Goal: Task Accomplishment & Management: Complete application form

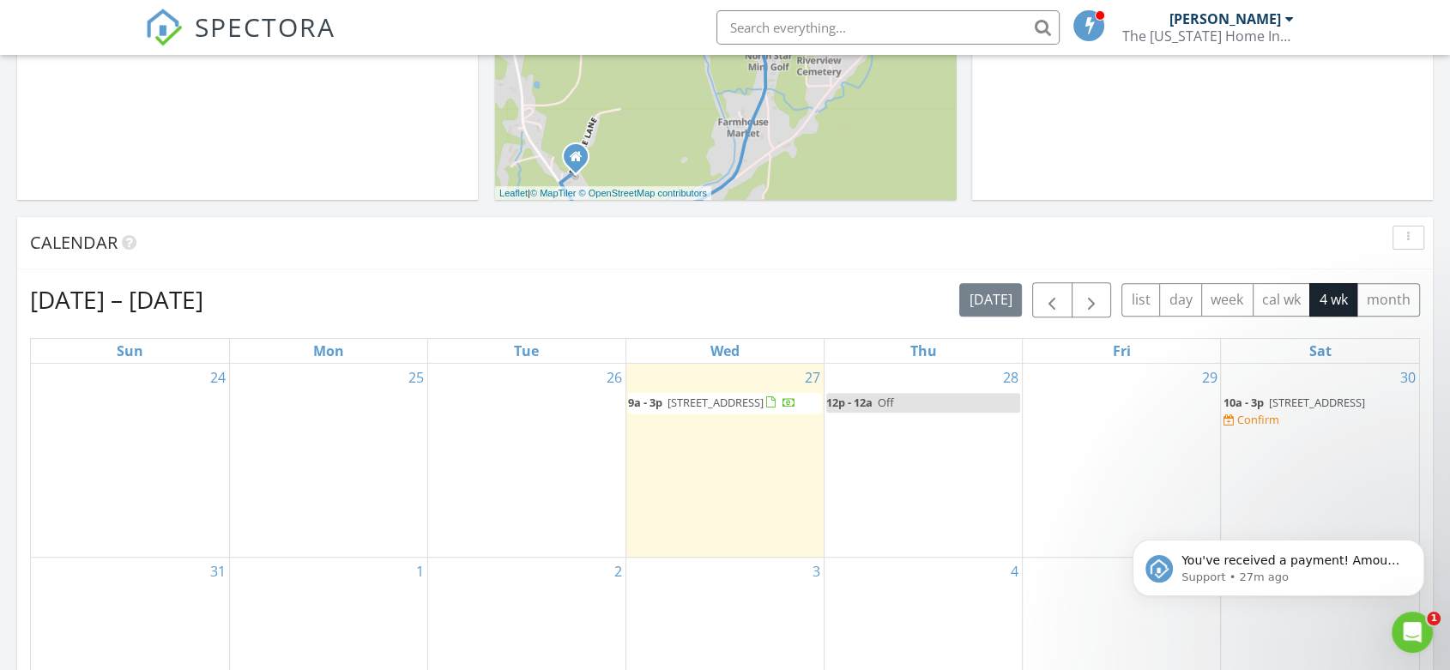
scroll to position [571, 0]
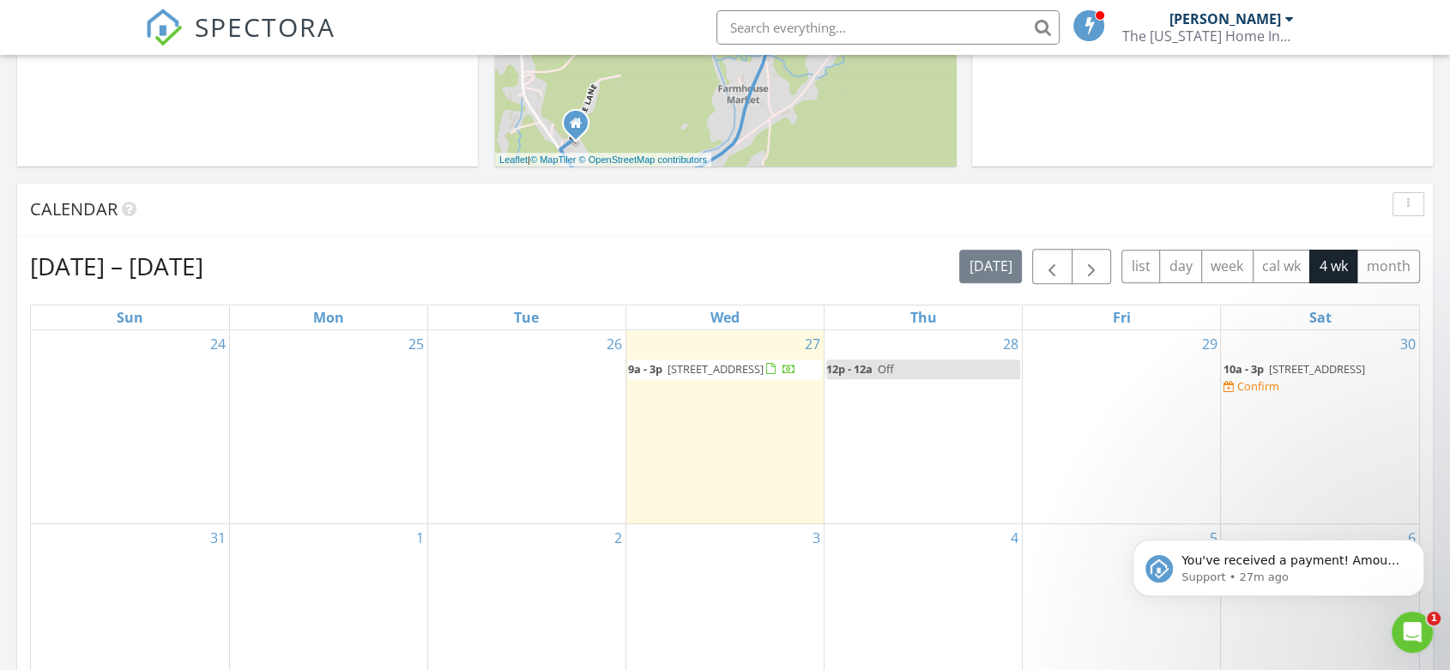
click at [1117, 431] on div "29" at bounding box center [1121, 427] width 197 height 194
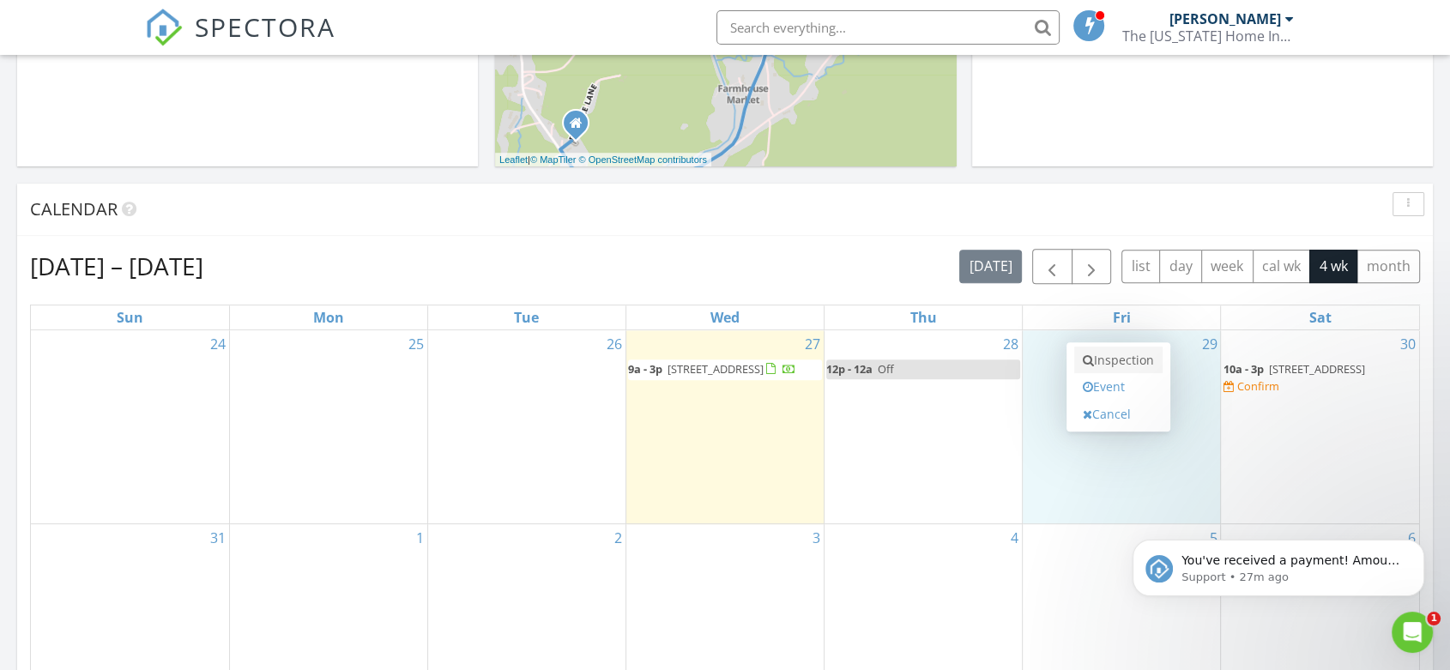
click at [1122, 360] on link "Inspection" at bounding box center [1118, 360] width 88 height 27
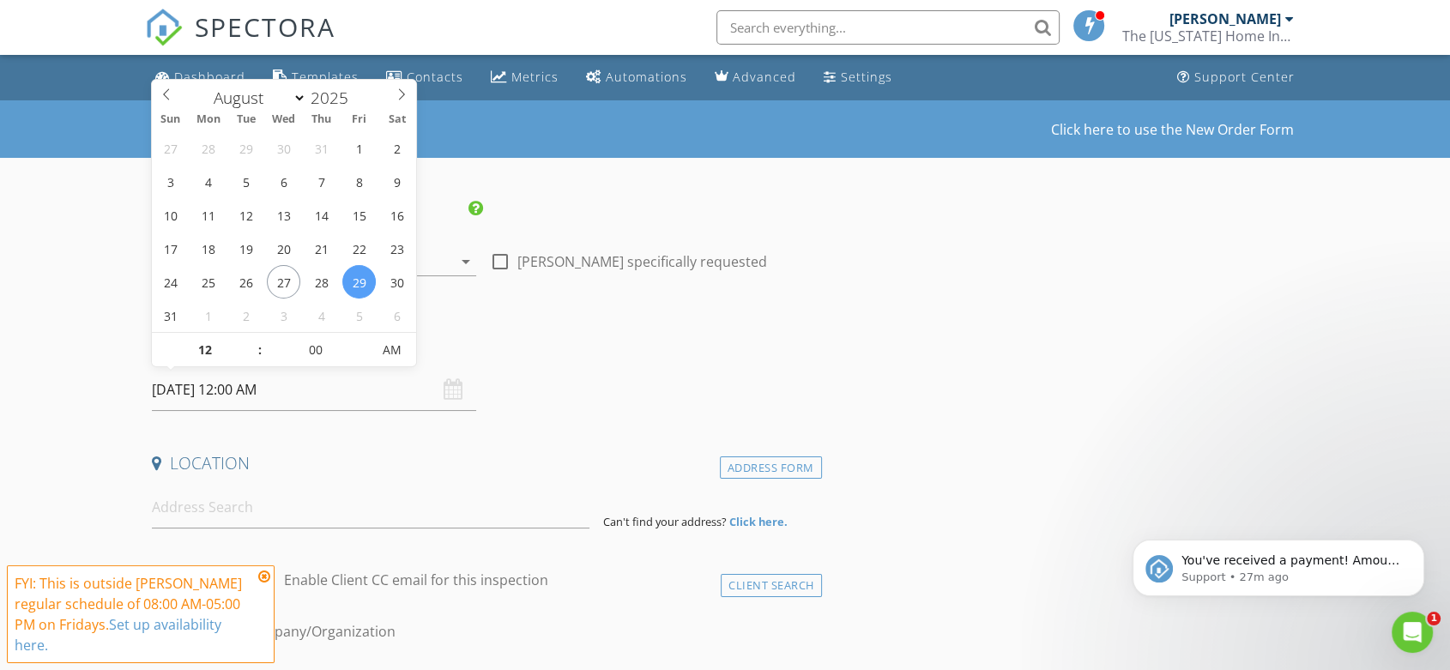
click at [335, 384] on input "[DATE] 12:00 AM" at bounding box center [314, 390] width 324 height 42
type input "11"
type input "08/29/2025 11:00 PM"
click at [247, 359] on span at bounding box center [251, 358] width 12 height 17
type input "10"
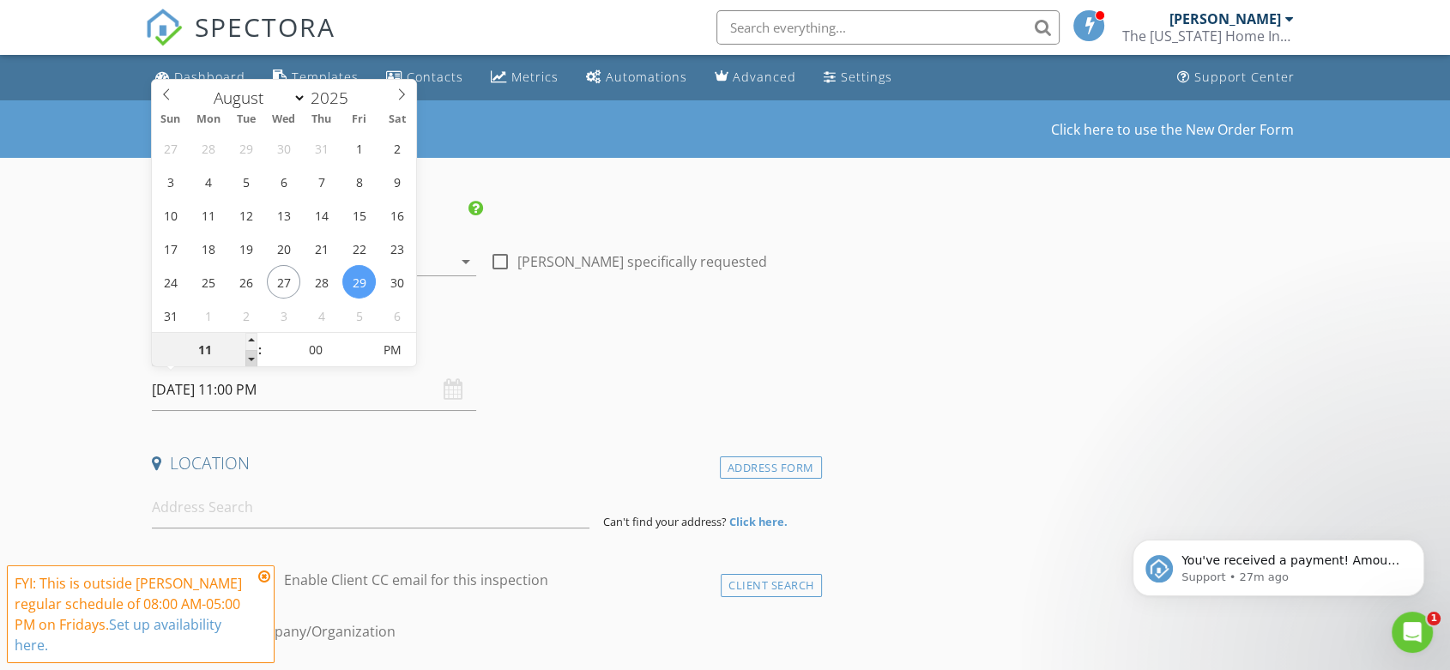
type input "08/29/2025 10:00 PM"
click at [247, 359] on span at bounding box center [251, 358] width 12 height 17
type input "09"
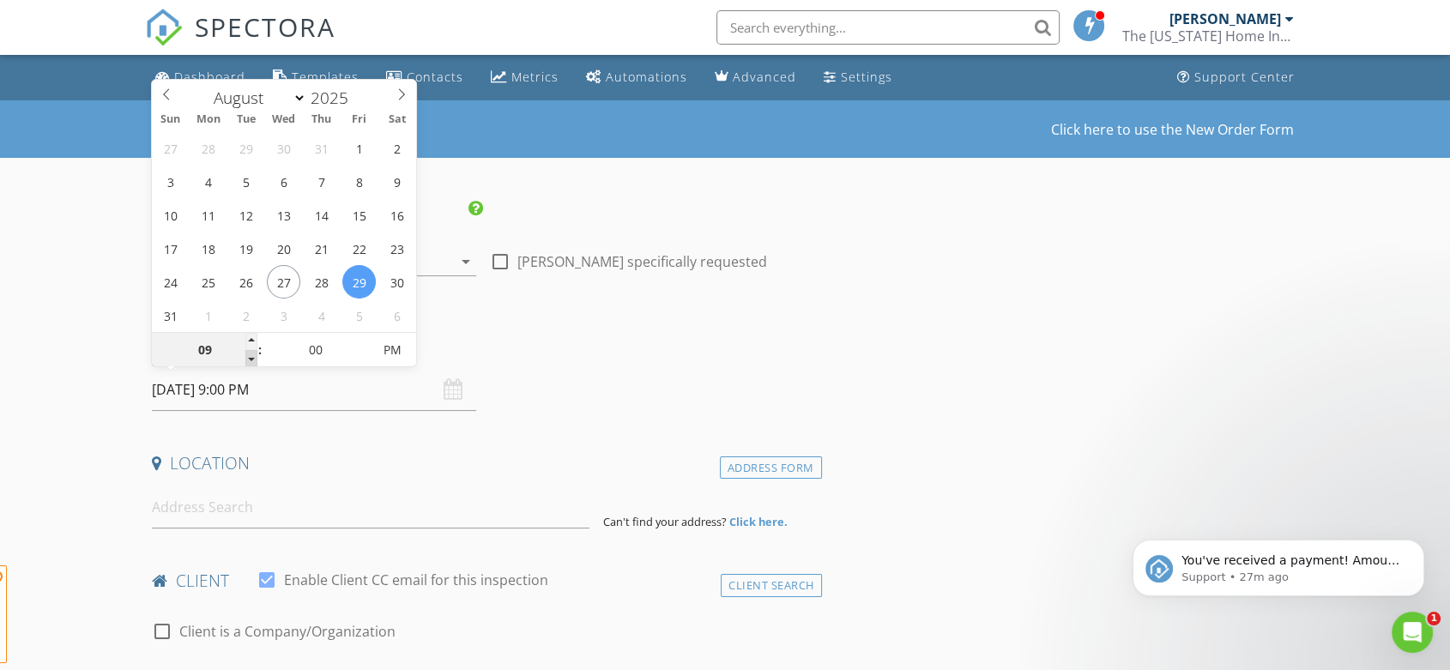
click at [247, 359] on span at bounding box center [251, 358] width 12 height 17
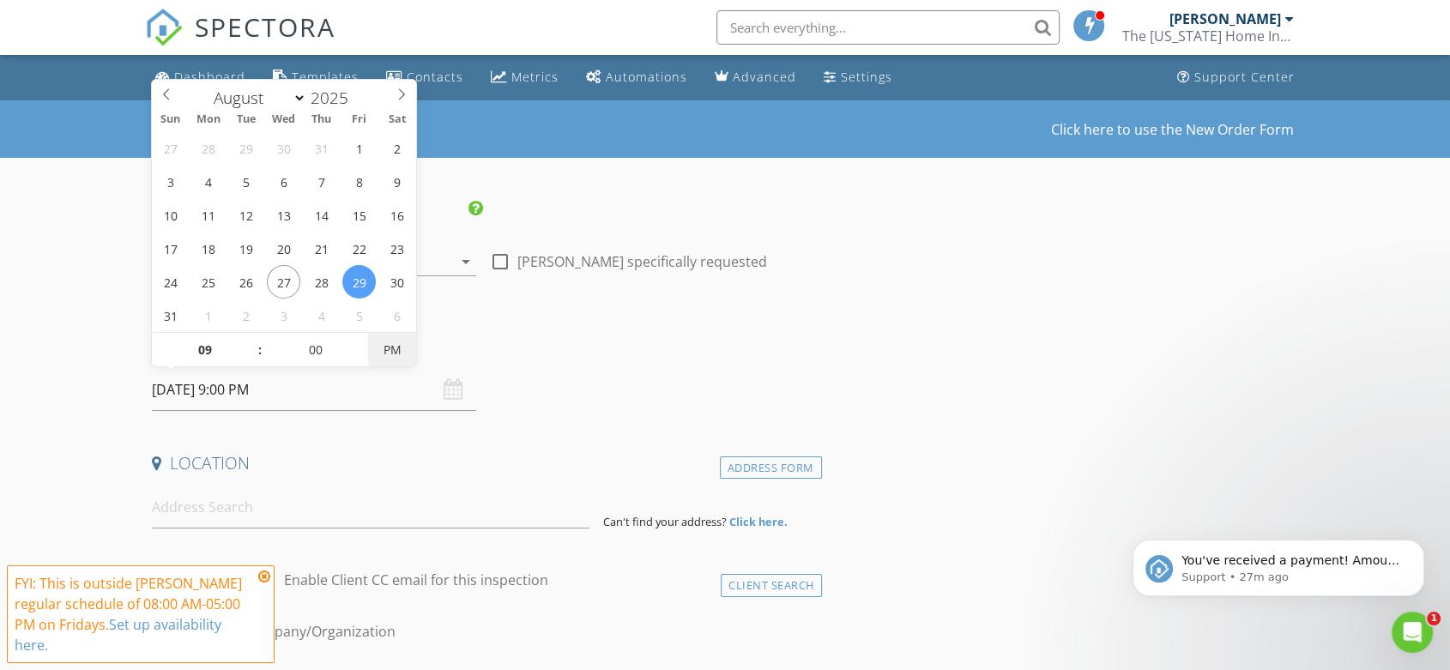
type input "08/29/2025 9:00 AM"
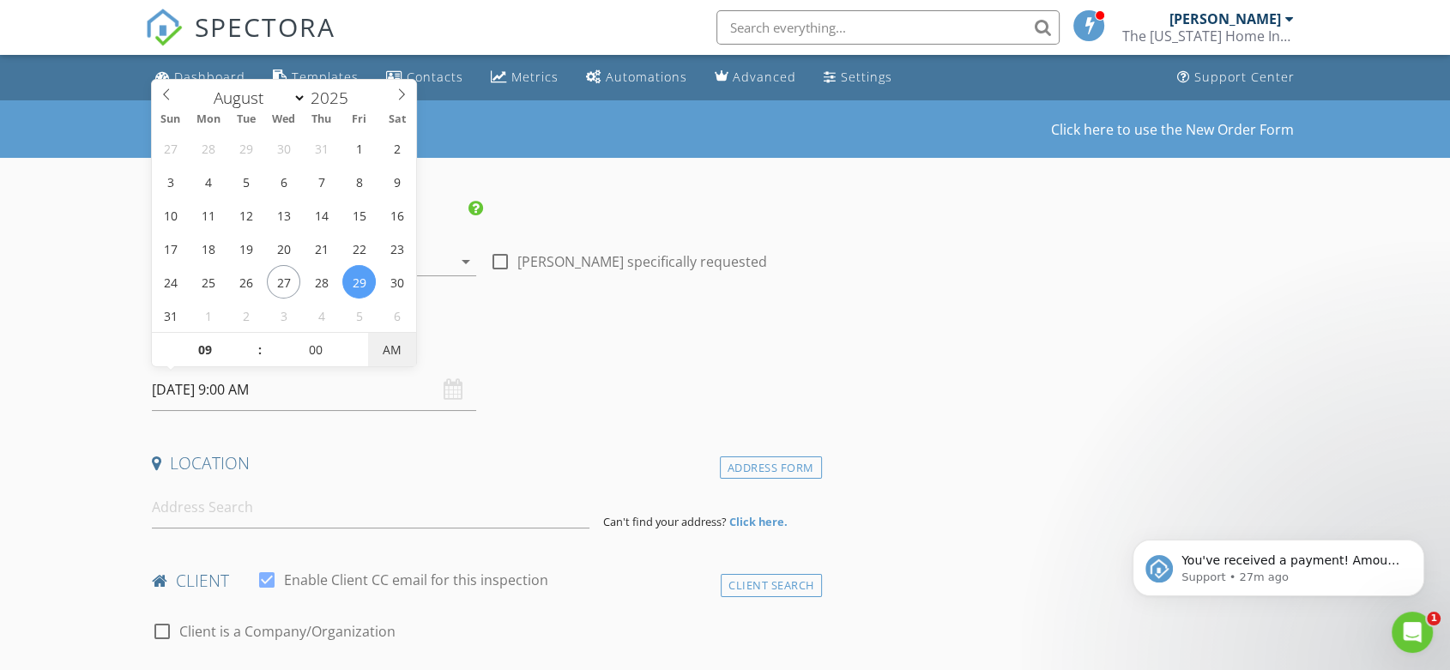
click at [400, 353] on span "AM" at bounding box center [391, 350] width 47 height 34
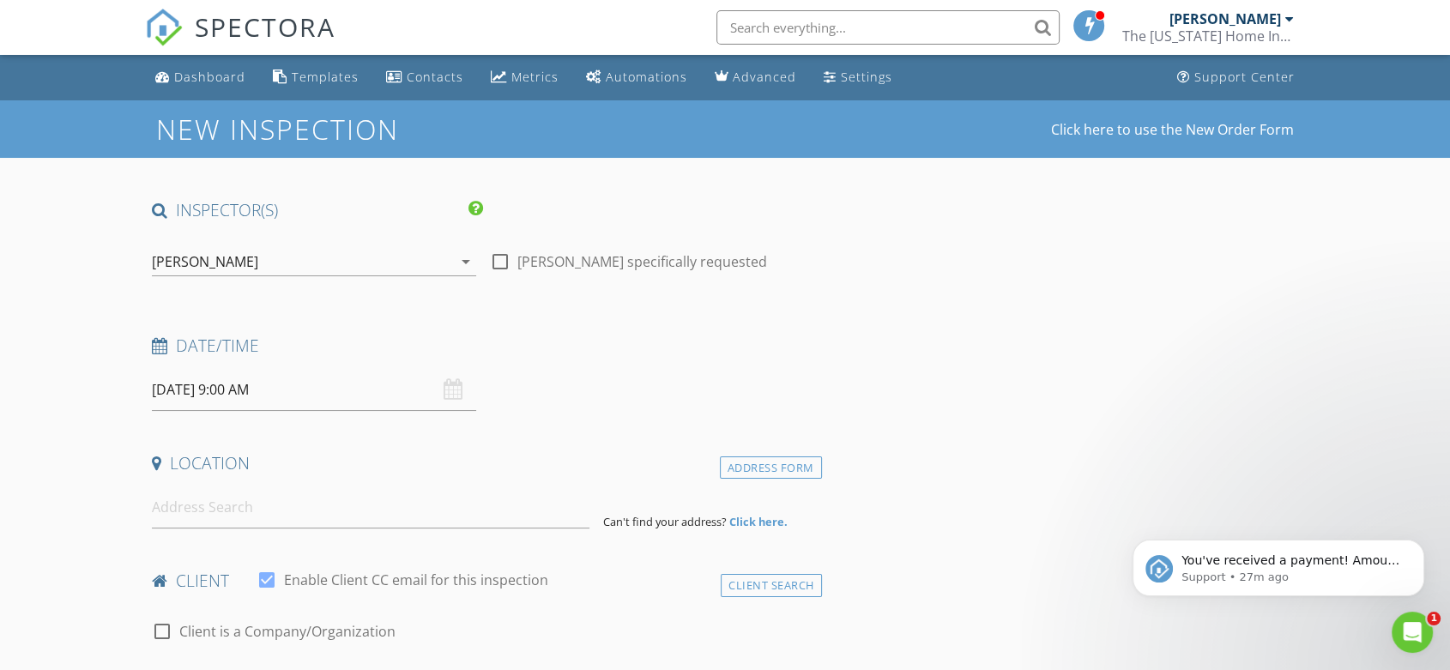
click at [468, 465] on h4 "Location" at bounding box center [483, 463] width 663 height 22
click at [381, 499] on input at bounding box center [371, 507] width 438 height 42
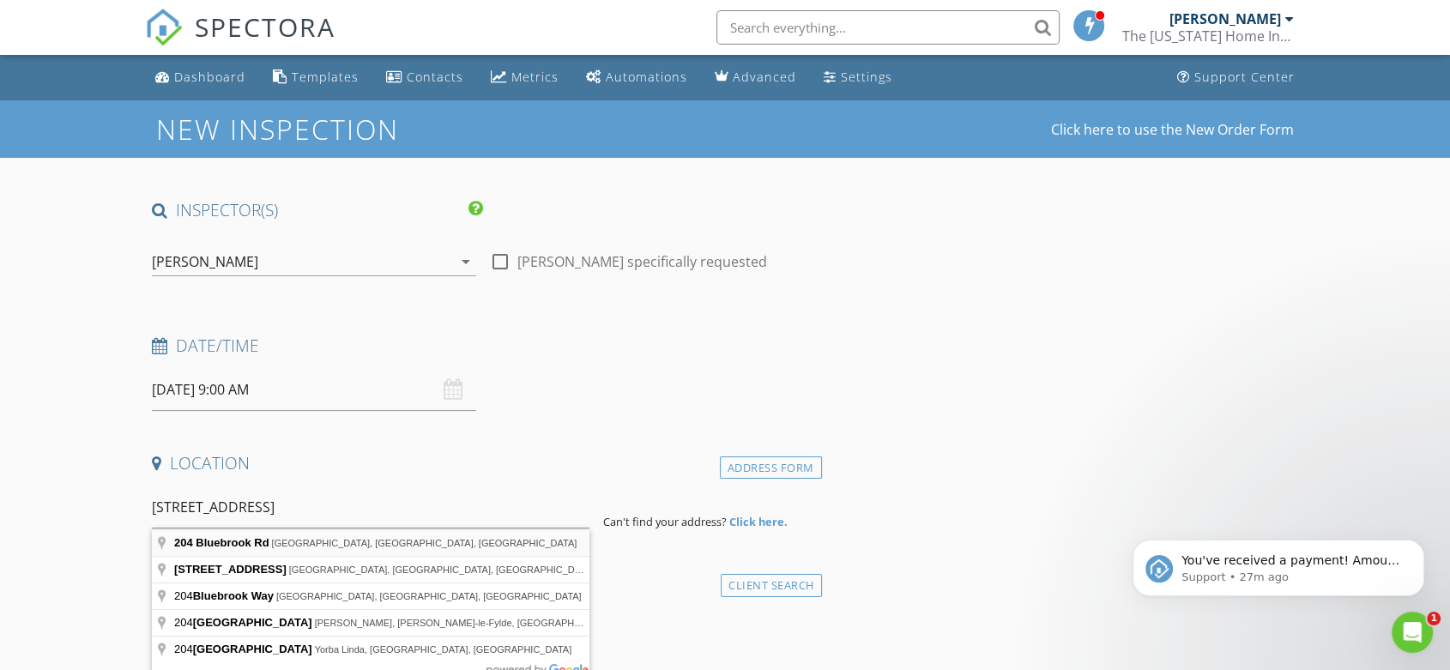
type input "204 Bluebrook Rd, West Dover, VT, USA"
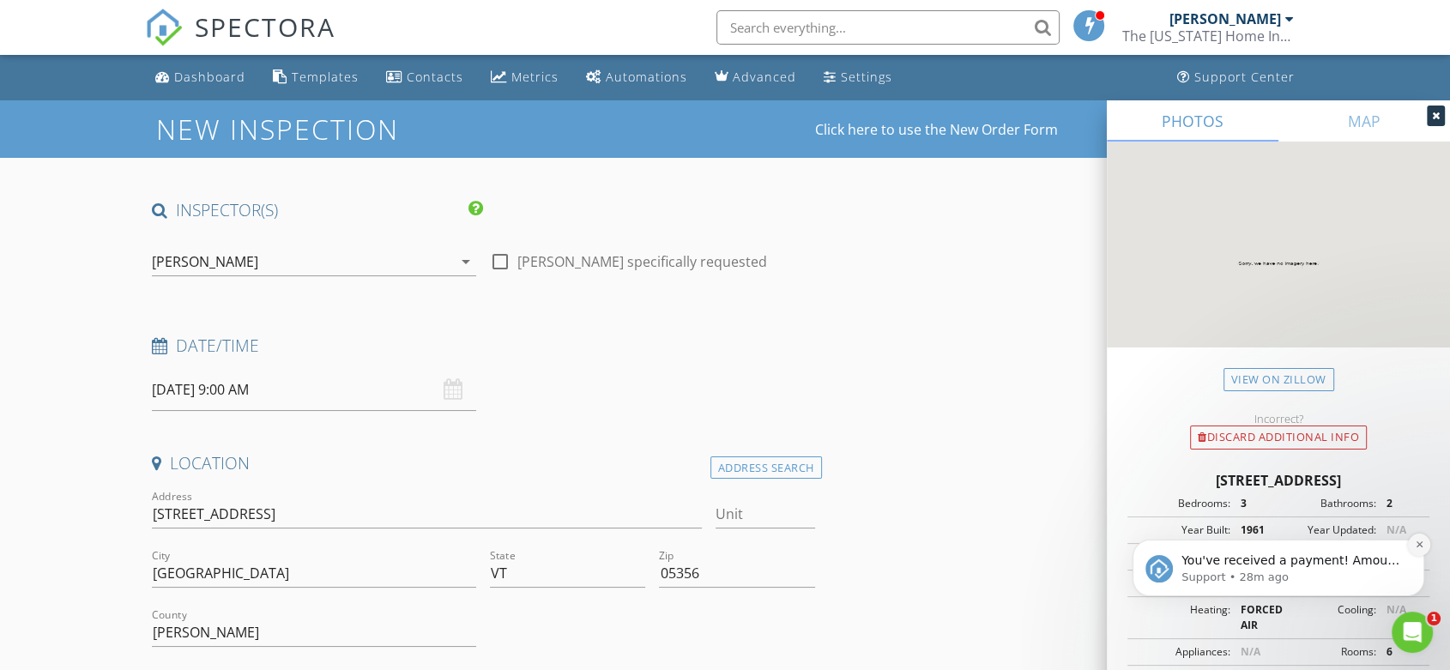
click at [1416, 545] on icon "Dismiss notification" at bounding box center [1419, 544] width 9 height 9
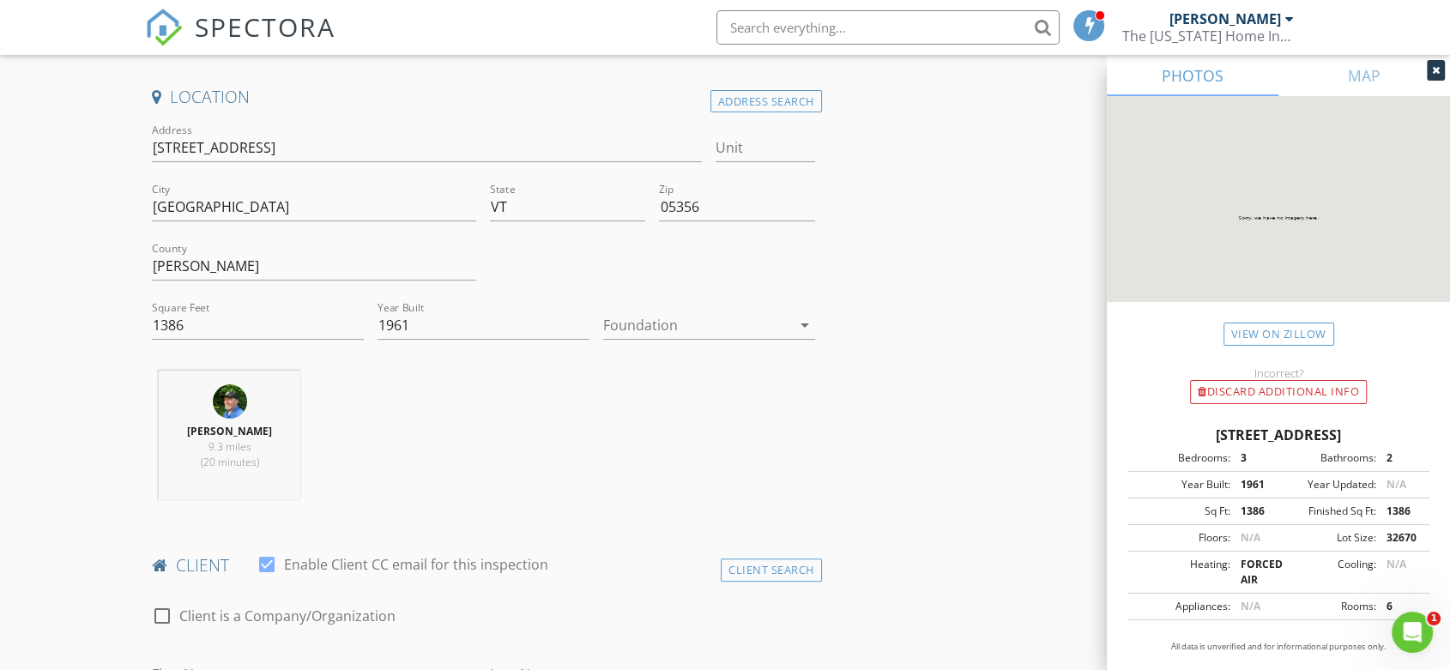
scroll to position [381, 0]
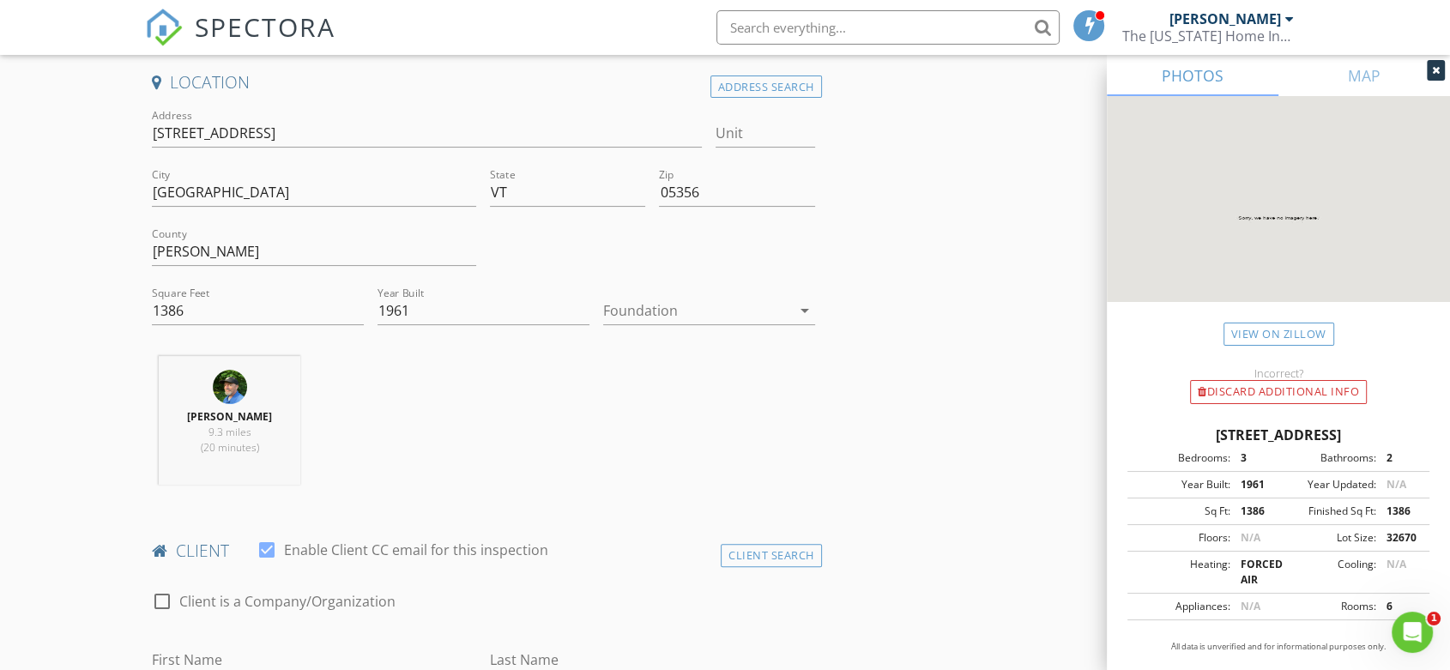
click at [804, 309] on icon "arrow_drop_down" at bounding box center [804, 310] width 21 height 21
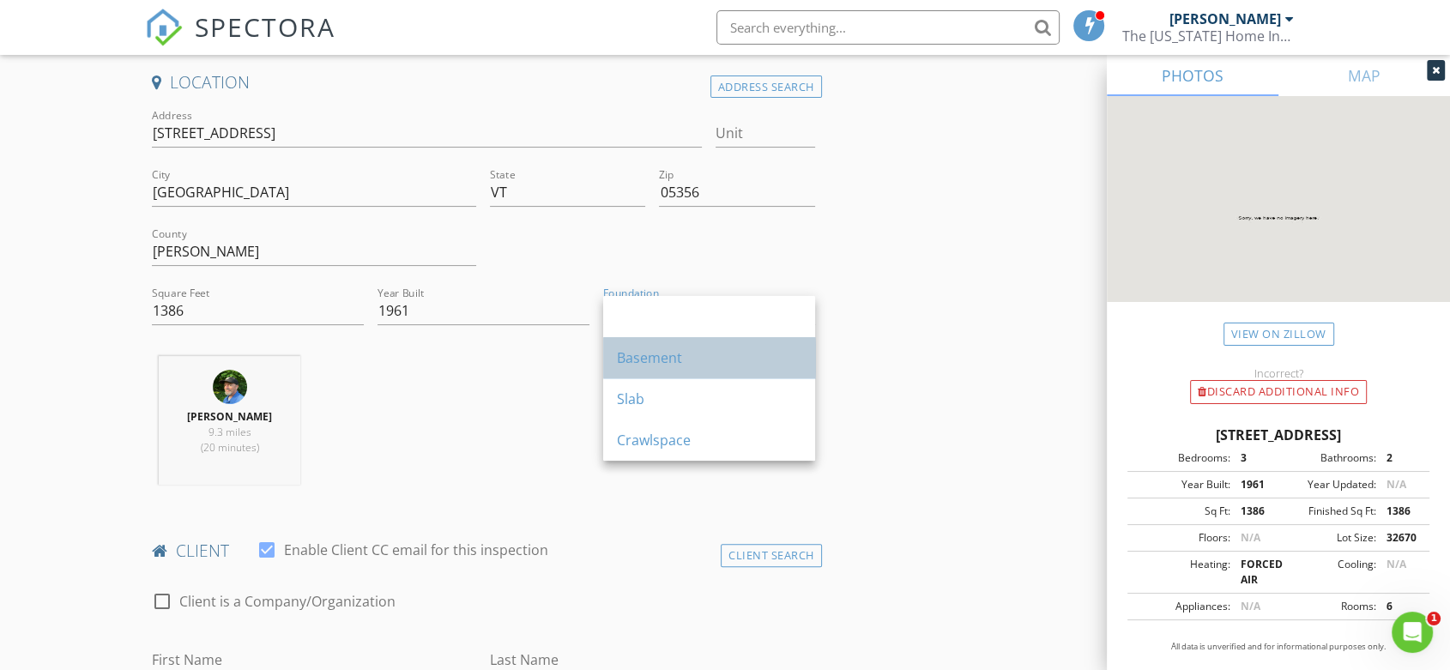
click at [758, 351] on div "Basement" at bounding box center [709, 357] width 184 height 21
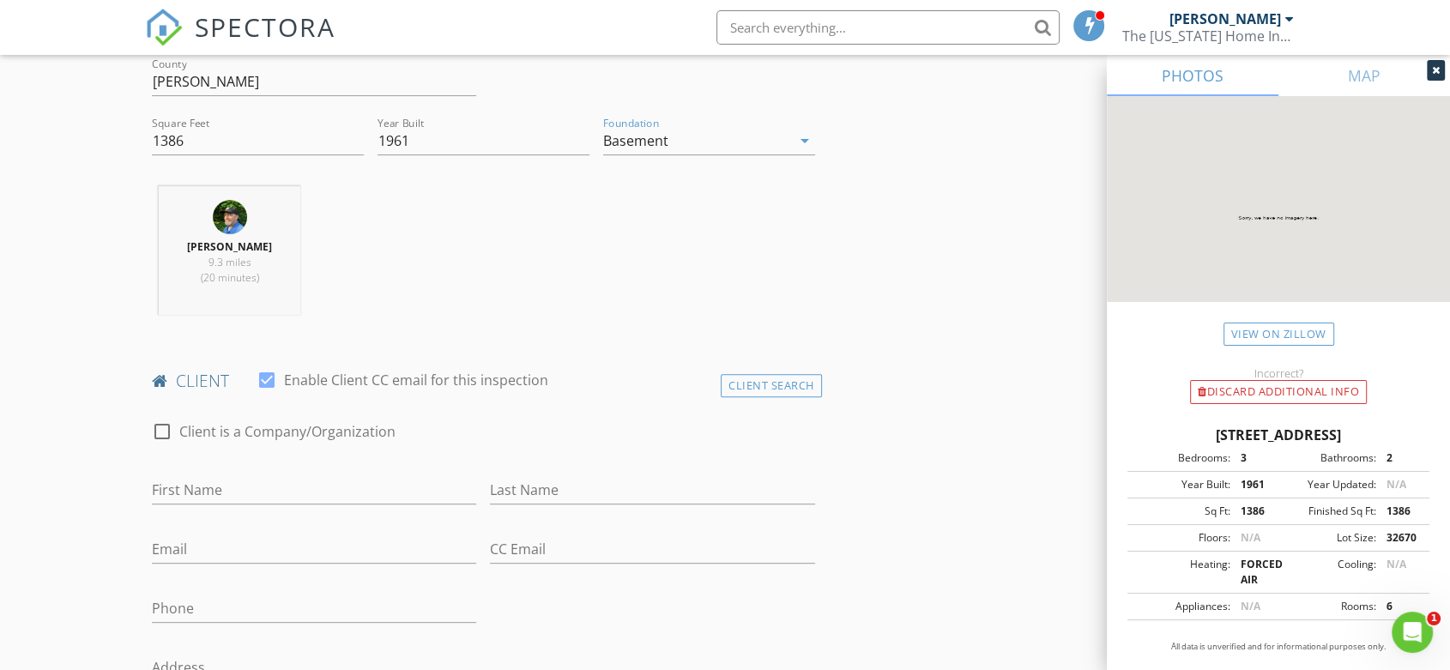
scroll to position [571, 0]
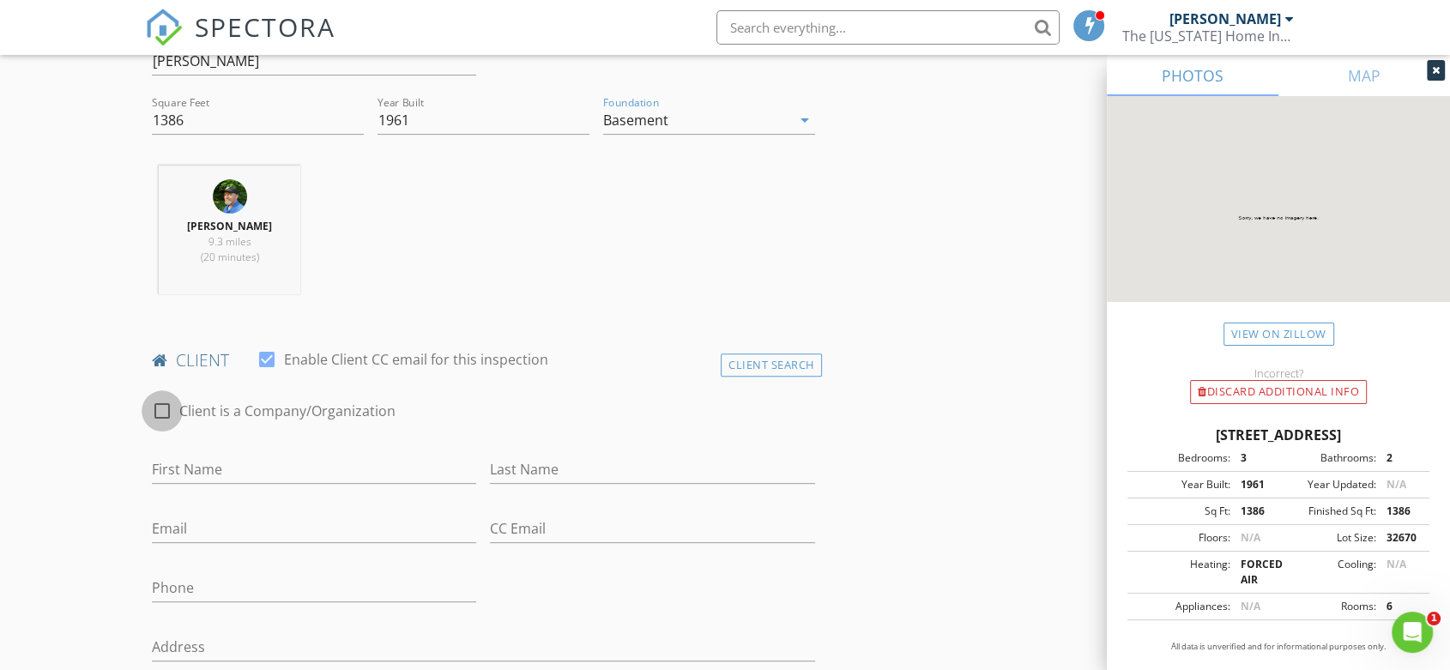
click at [159, 413] on div at bounding box center [162, 410] width 29 height 29
checkbox input "false"
click at [198, 462] on input "First Name" at bounding box center [314, 470] width 324 height 28
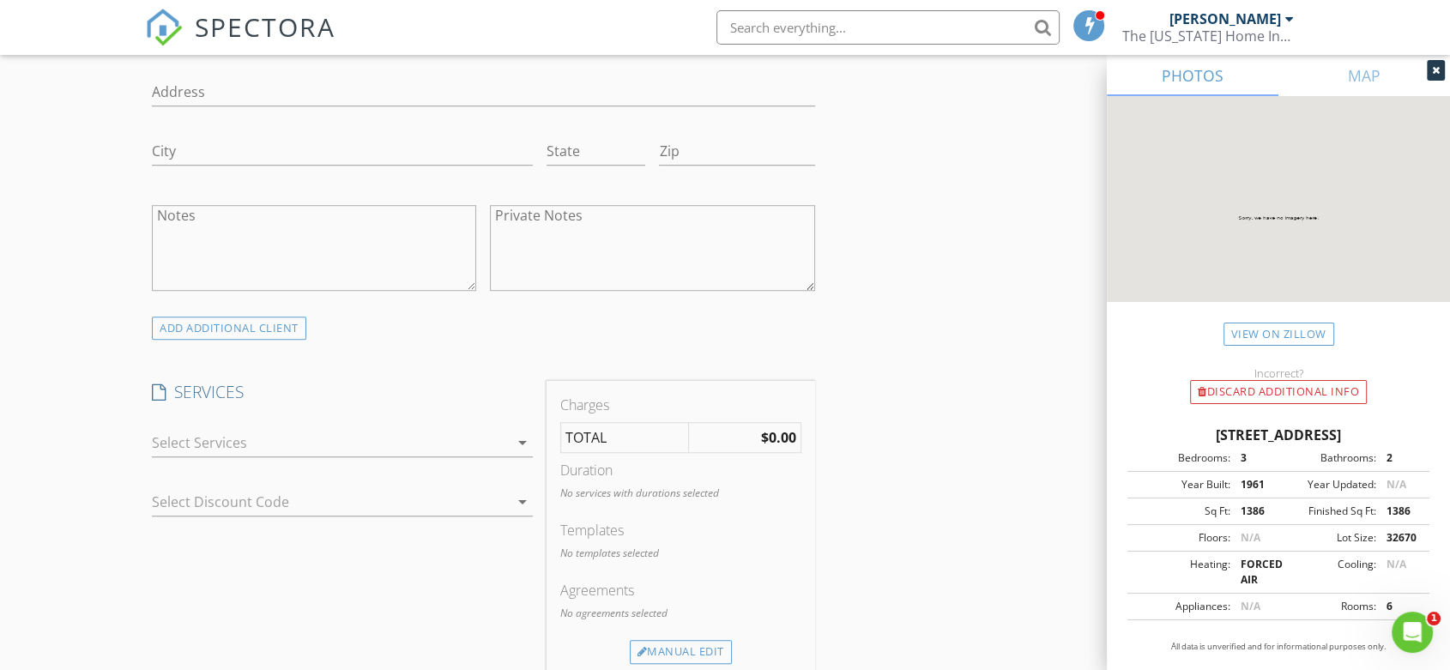
scroll to position [1144, 0]
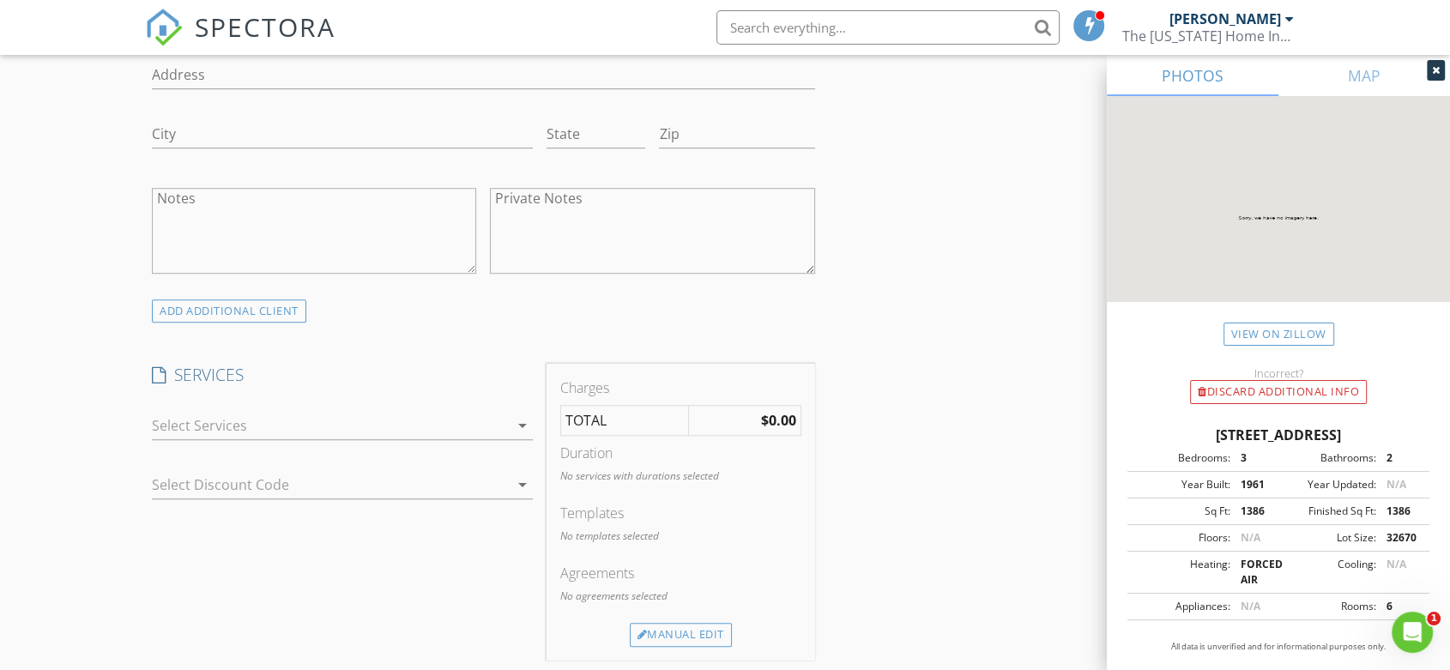
type input "Laura"
click at [520, 425] on icon "arrow_drop_down" at bounding box center [522, 425] width 21 height 21
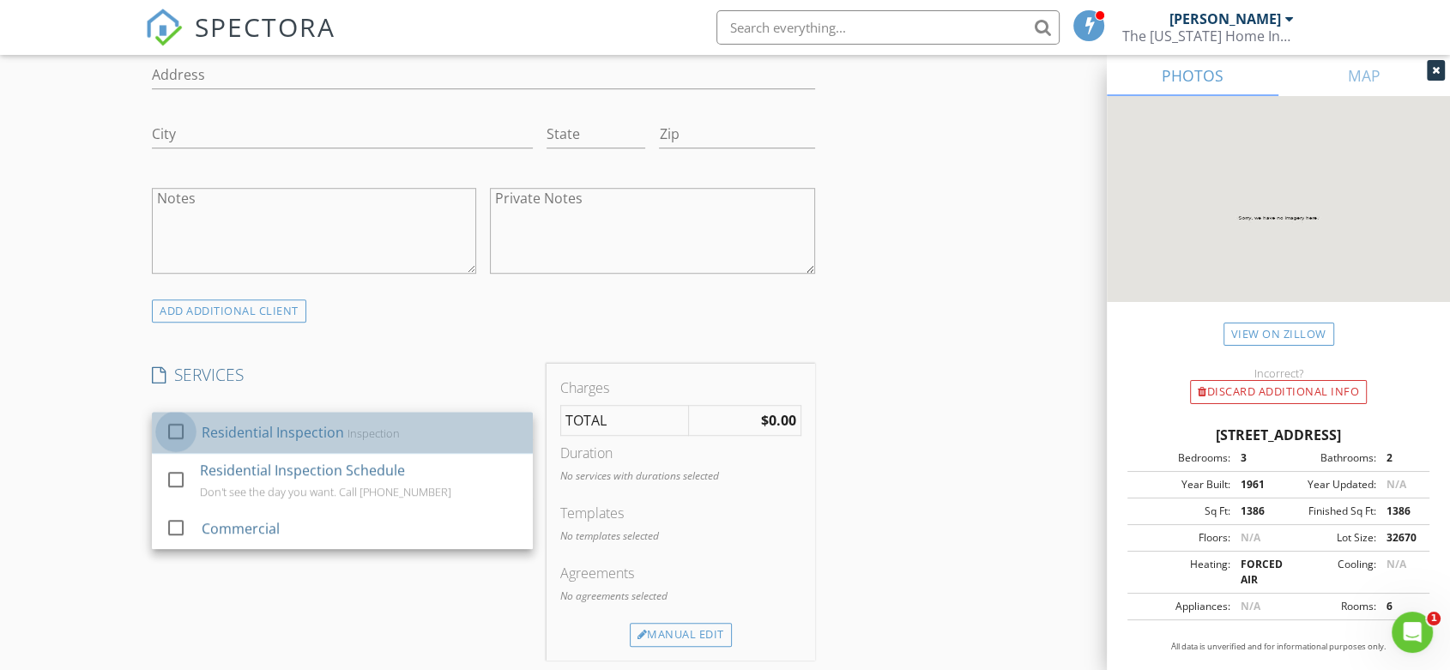
click at [175, 424] on div at bounding box center [175, 431] width 29 height 29
checkbox input "true"
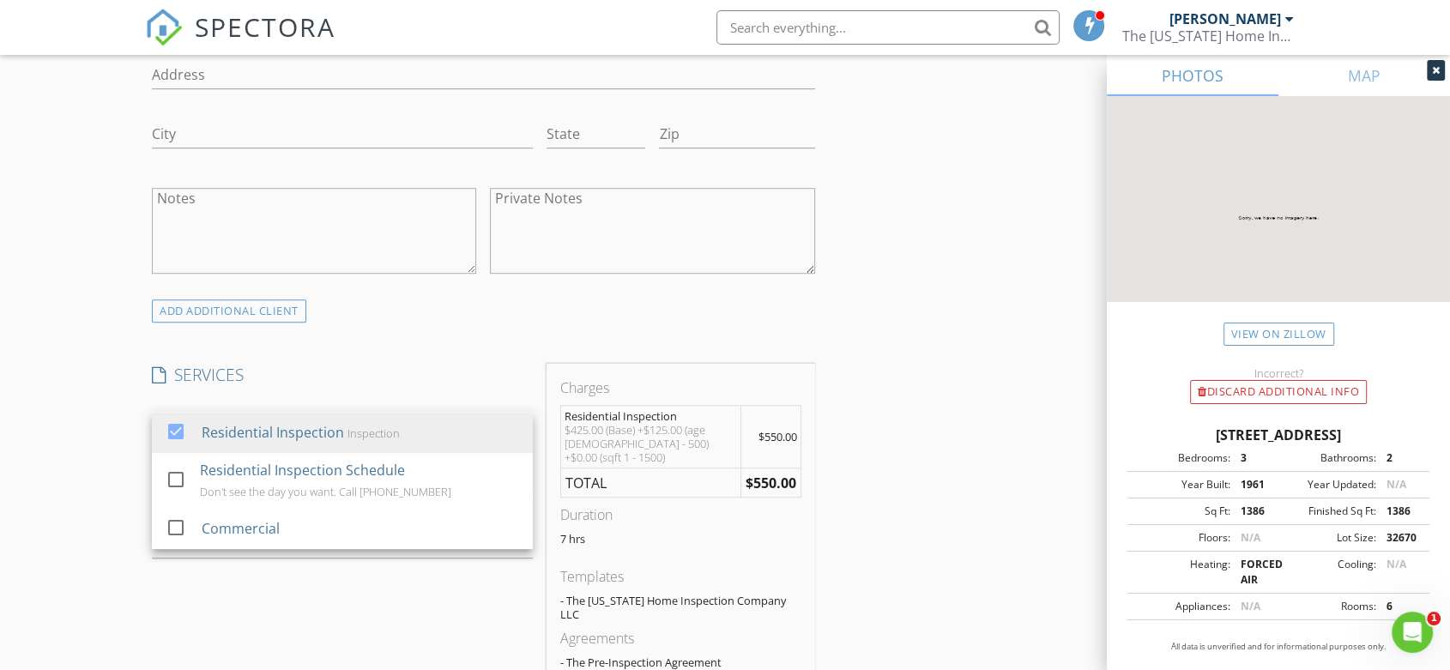
click at [62, 422] on div "New Inspection Click here to use the New Order Form INSPECTOR(S) check_box GARY…" at bounding box center [725, 549] width 1450 height 3184
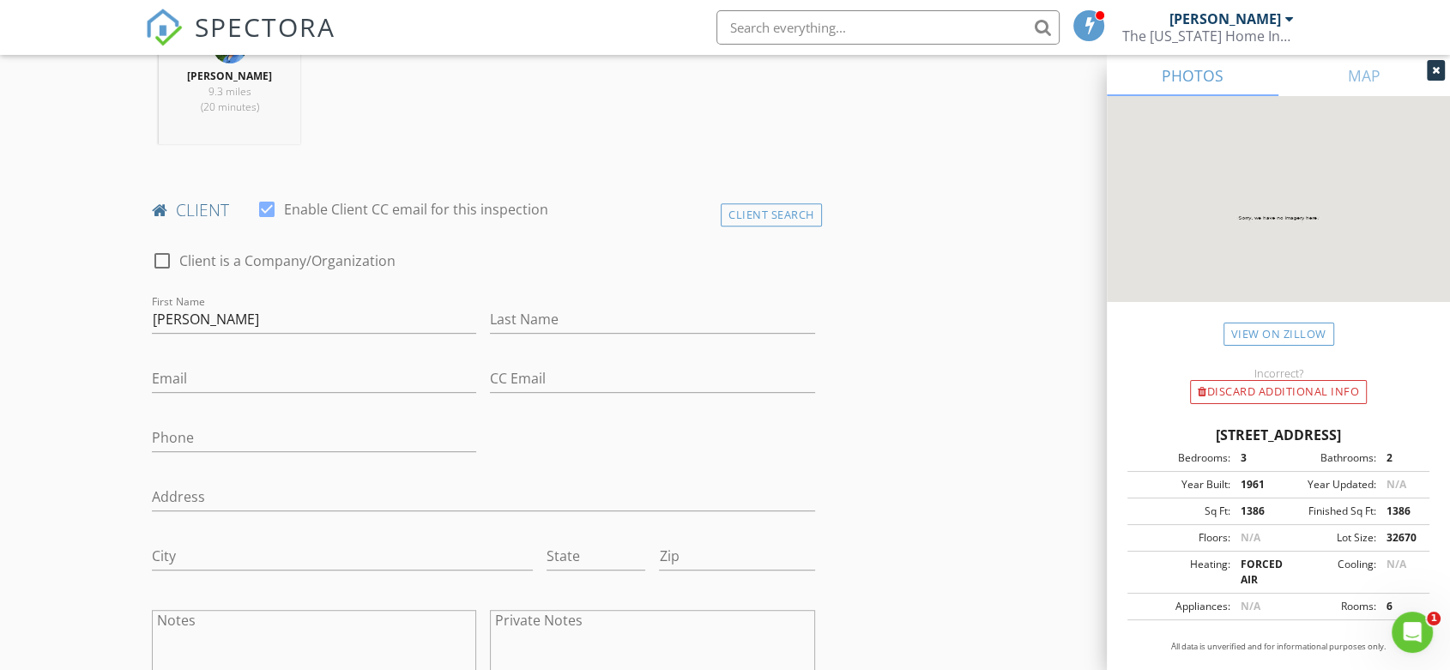
scroll to position [667, 0]
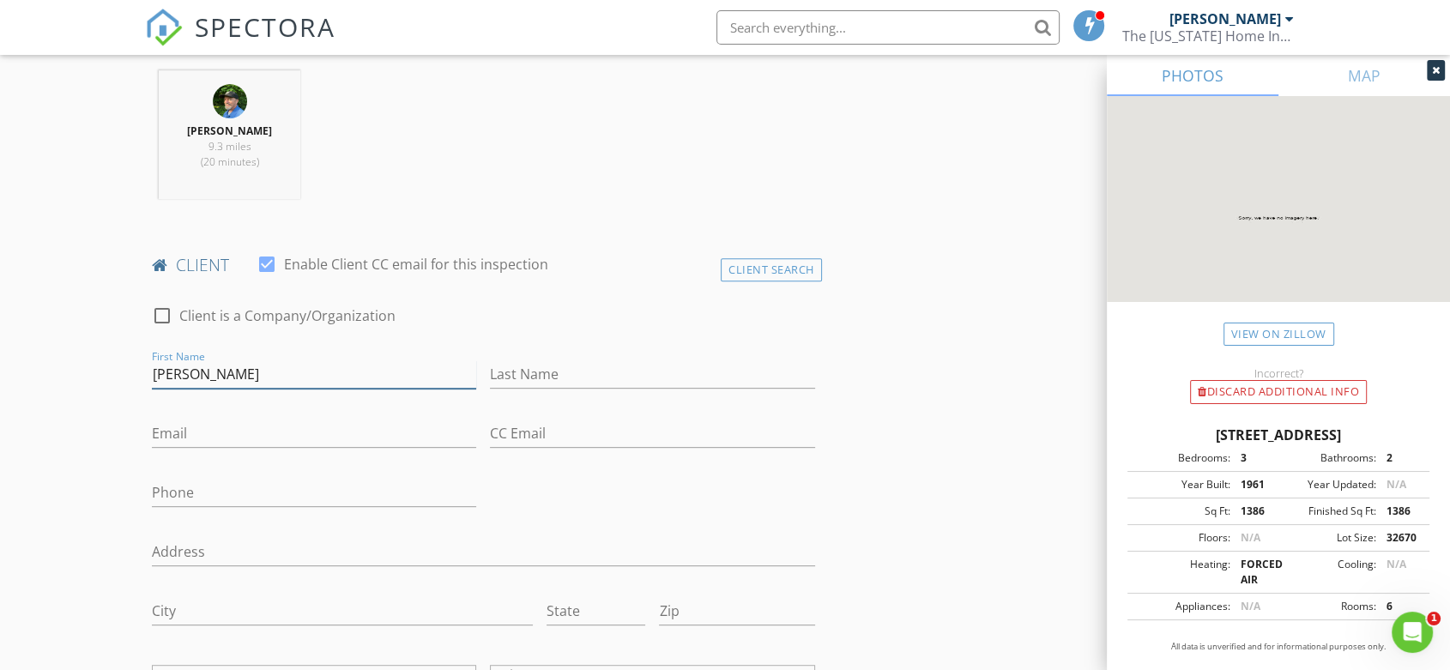
drag, startPoint x: 246, startPoint y: 377, endPoint x: 129, endPoint y: 370, distance: 117.8
type input "[PERSON_NAME]"
click at [209, 433] on input "Email" at bounding box center [314, 434] width 324 height 28
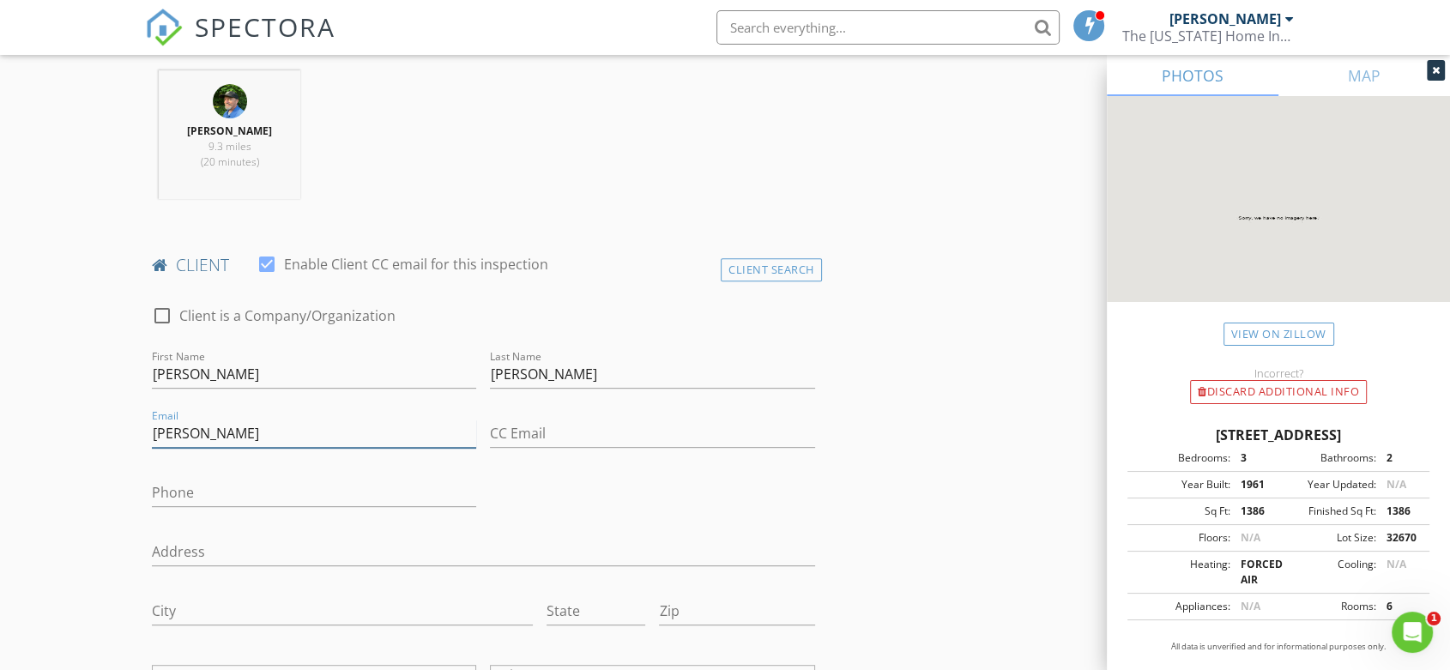
drag, startPoint x: 239, startPoint y: 437, endPoint x: 288, endPoint y: 446, distance: 49.8
click at [240, 437] on input "ericheims@glglobal" at bounding box center [314, 434] width 324 height 28
drag, startPoint x: 266, startPoint y: 424, endPoint x: 275, endPoint y: 426, distance: 9.0
click at [272, 426] on input "ericheims@global" at bounding box center [314, 434] width 324 height 28
type input "[EMAIL_ADDRESS][DOMAIN_NAME]"
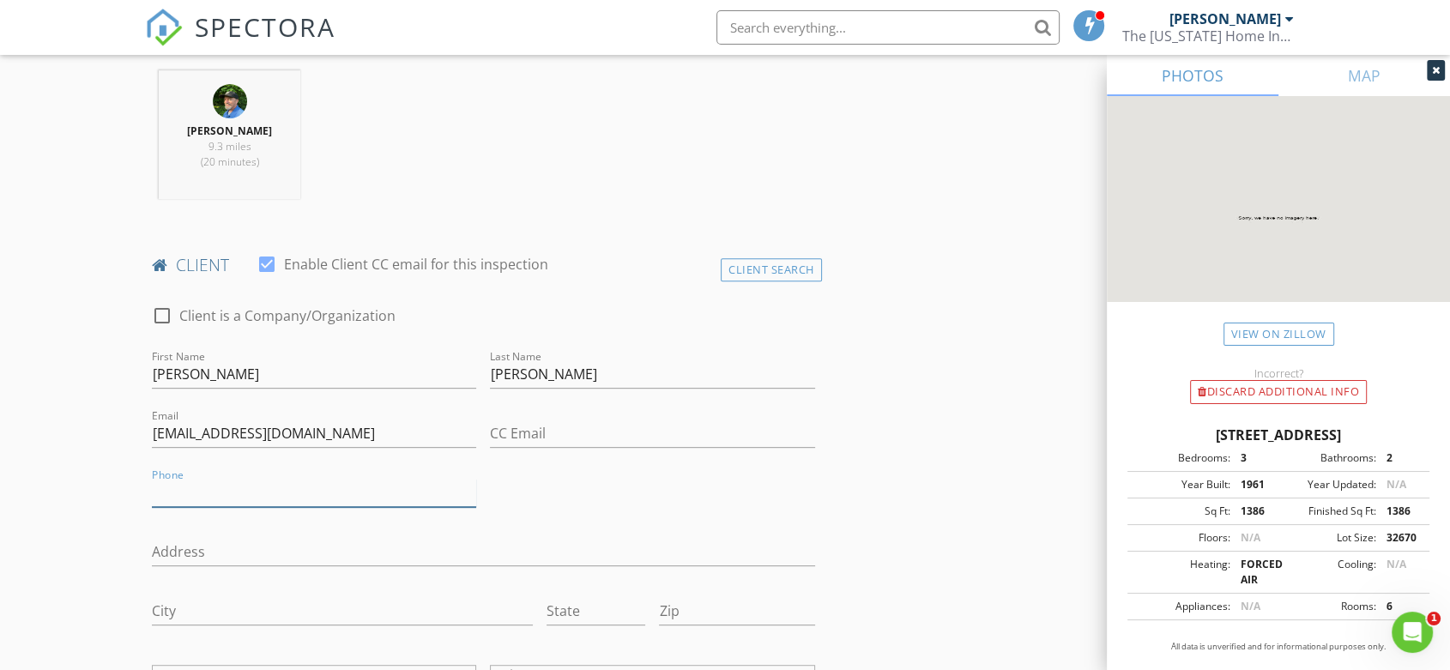
click at [291, 490] on input "Phone" at bounding box center [314, 493] width 324 height 28
click at [754, 163] on div "GARY KING 9.3 miles (20 minutes)" at bounding box center [483, 141] width 677 height 142
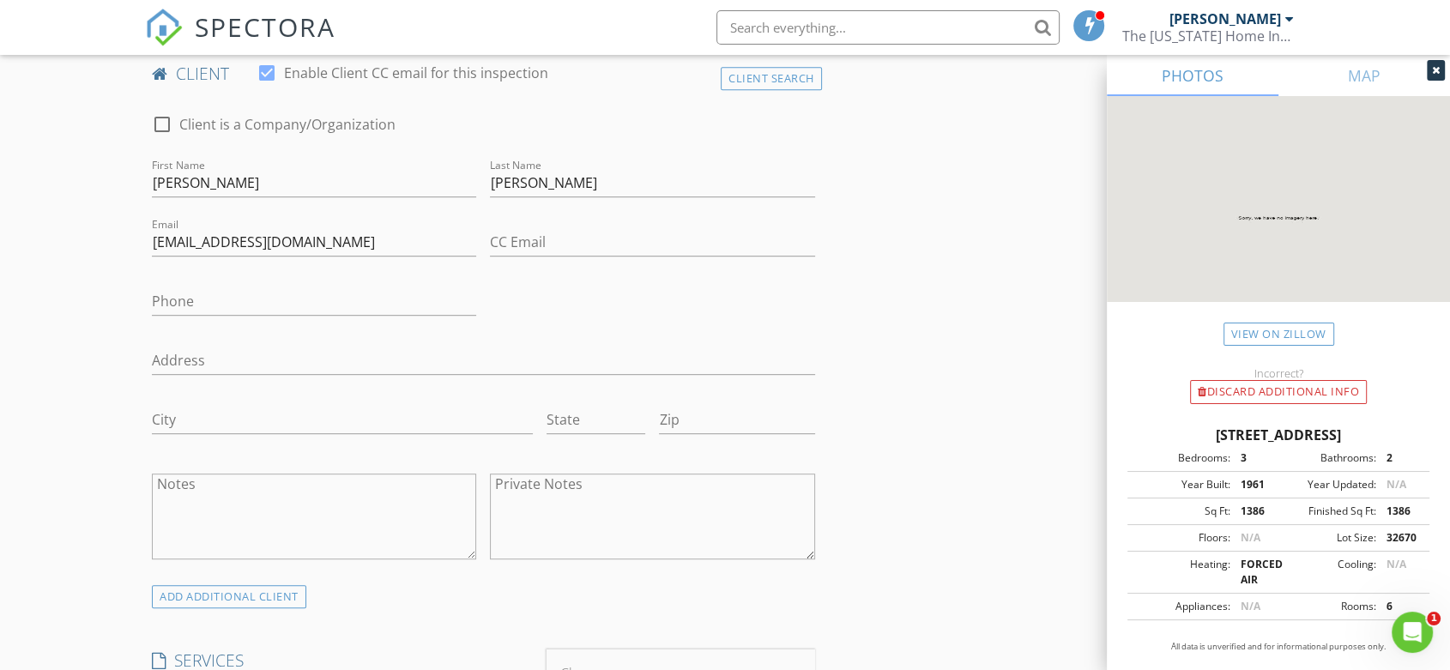
scroll to position [953, 0]
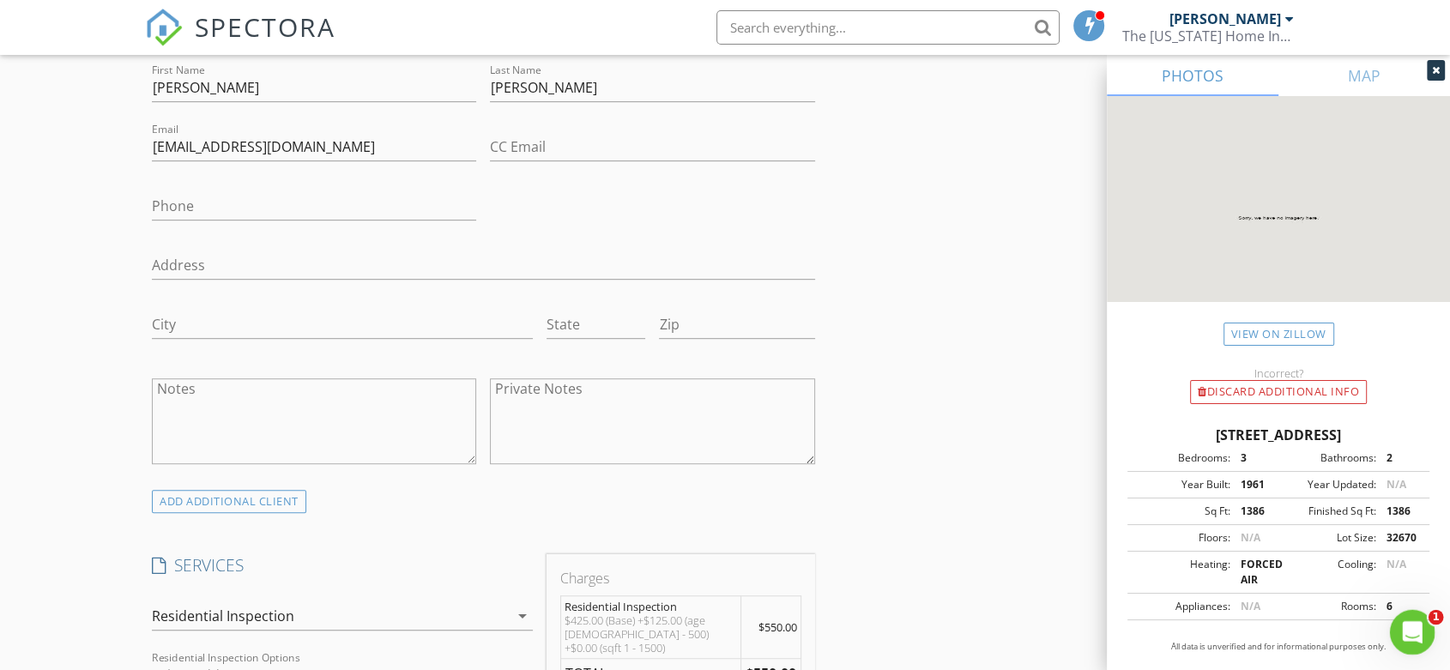
click at [1412, 633] on icon "Open Intercom Messenger" at bounding box center [1410, 630] width 28 height 28
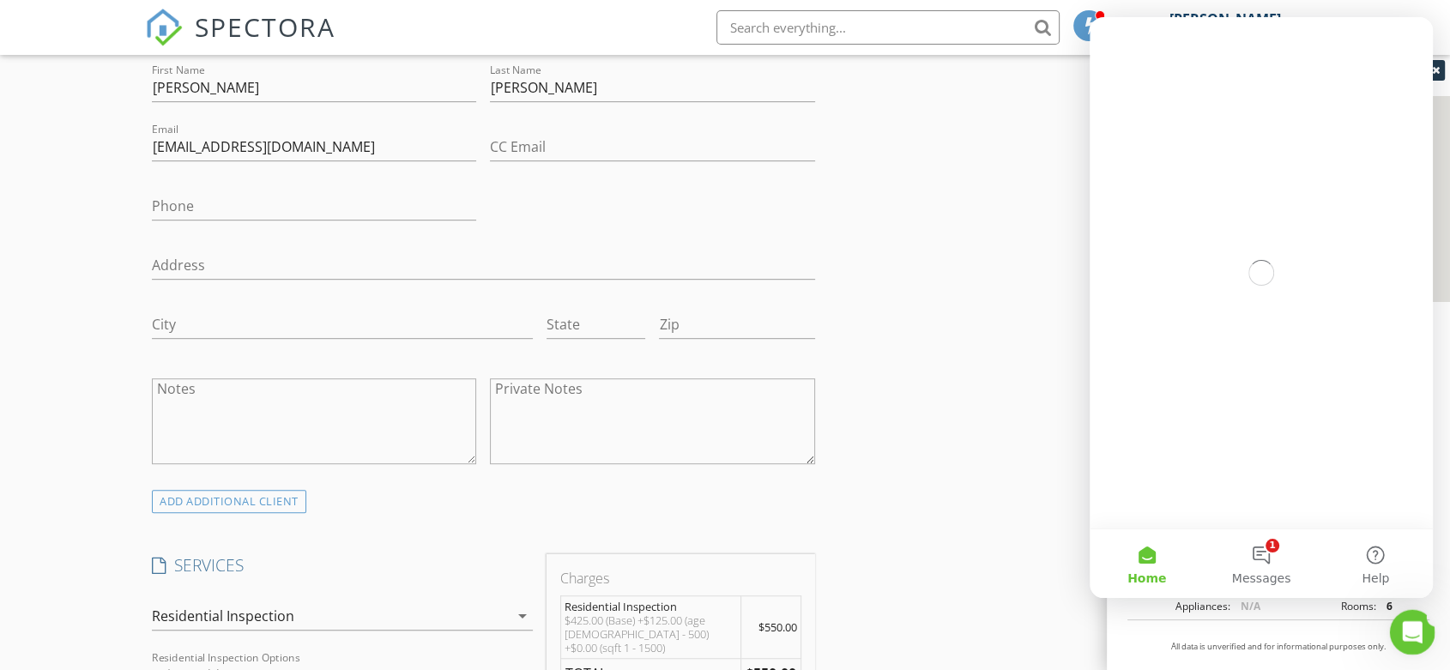
scroll to position [0, 0]
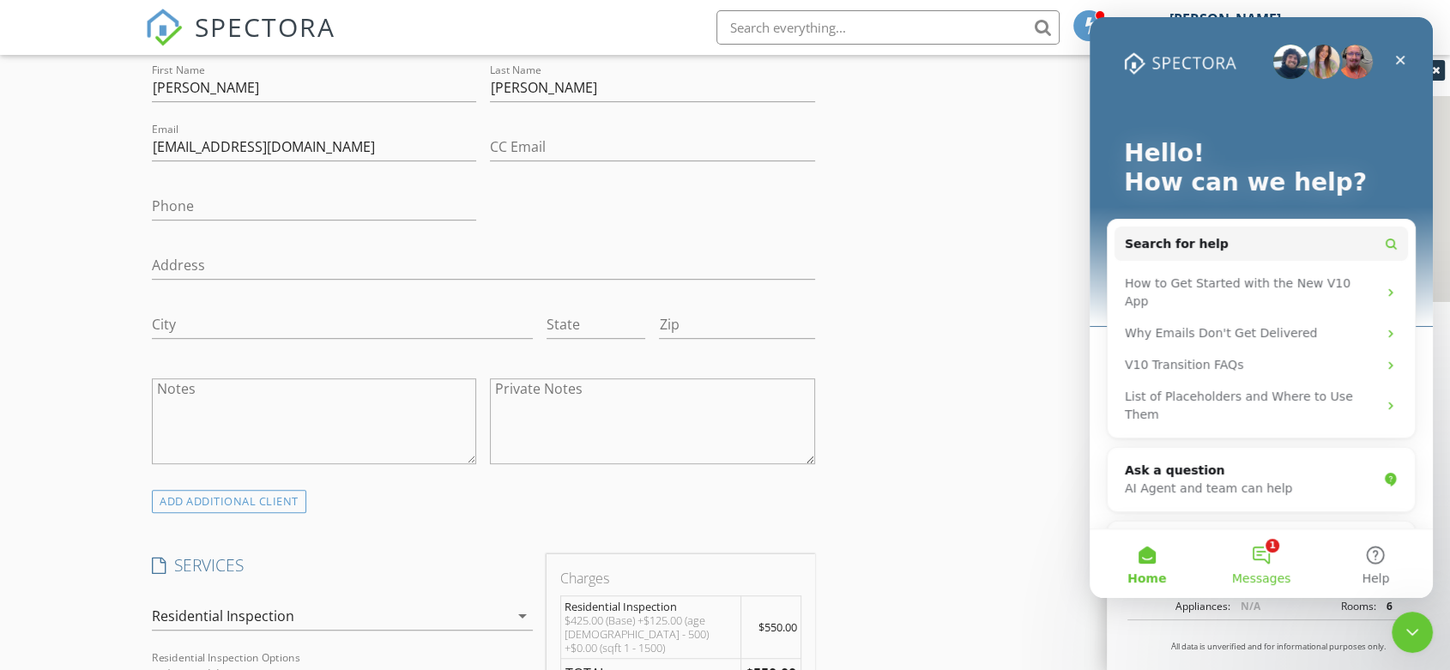
click at [1264, 554] on button "1 Messages" at bounding box center [1261, 563] width 114 height 69
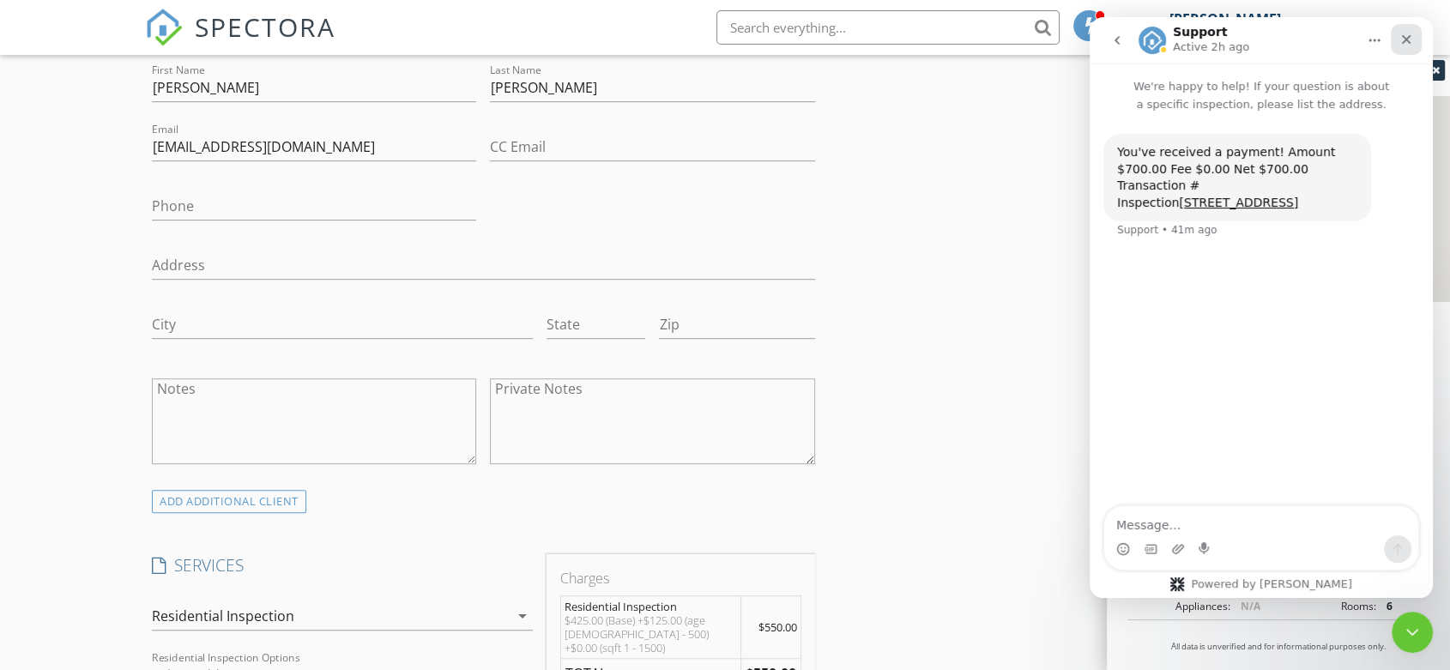
click at [1405, 38] on icon "Close" at bounding box center [1406, 40] width 14 height 14
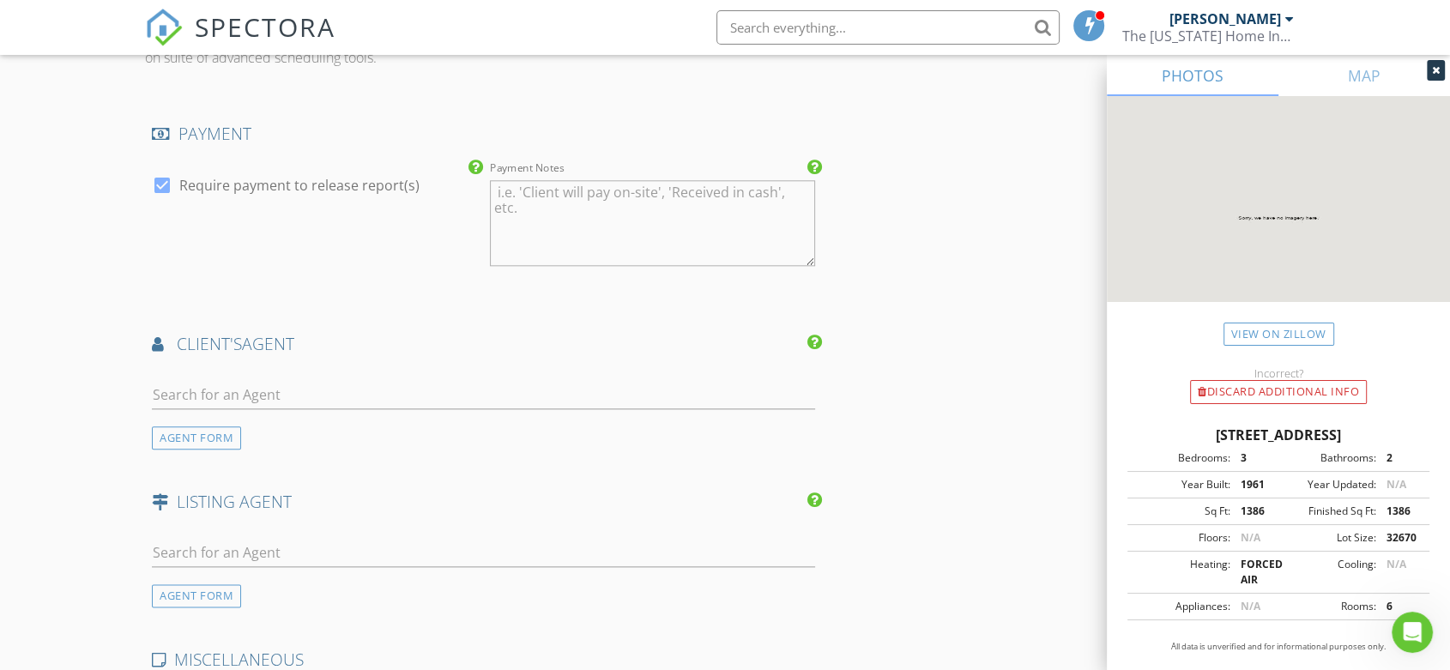
scroll to position [2002, 0]
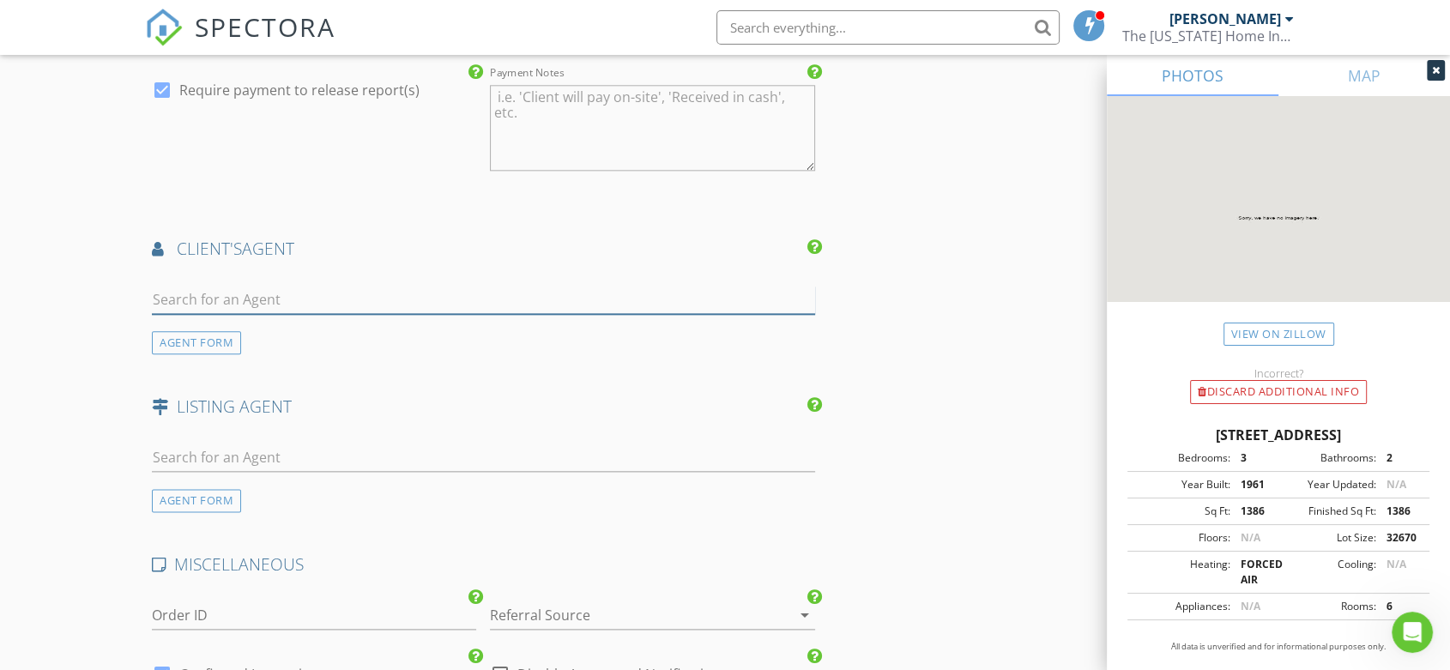
click at [402, 286] on input "text" at bounding box center [483, 300] width 663 height 28
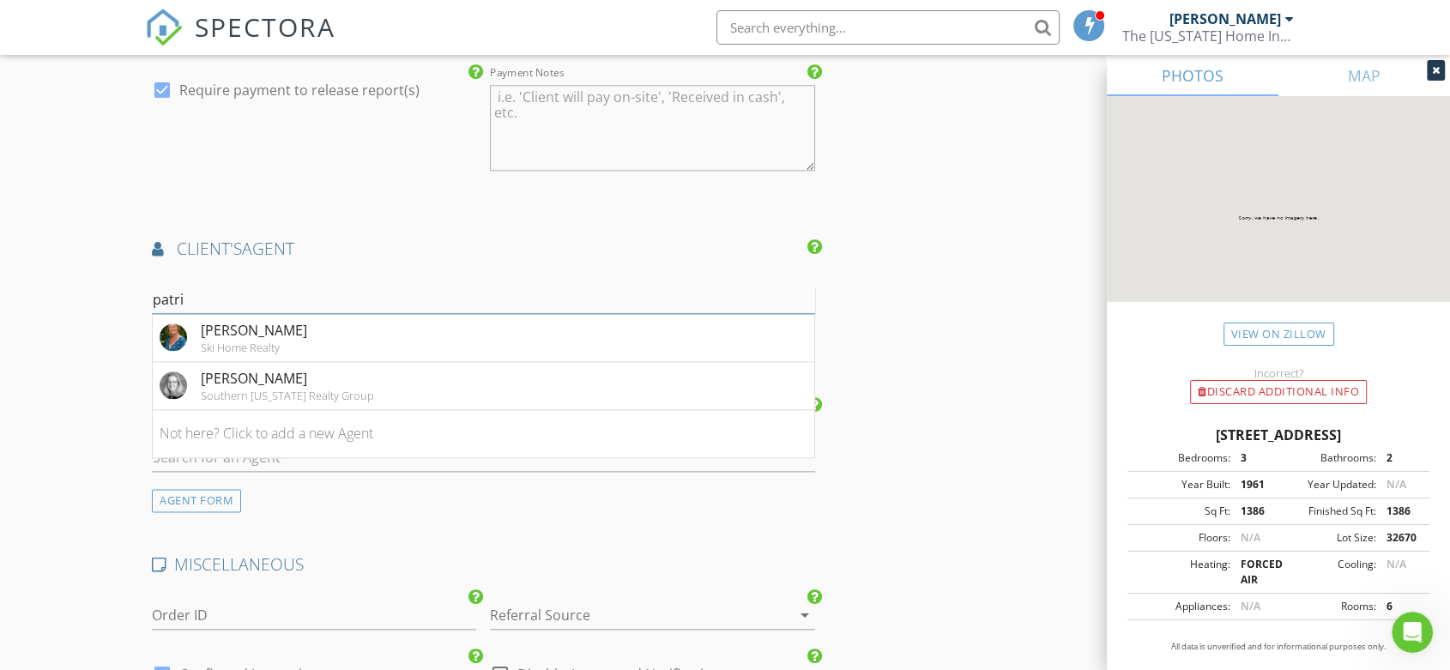
type input "patricia"
click at [238, 320] on div "[PERSON_NAME]" at bounding box center [254, 330] width 106 height 21
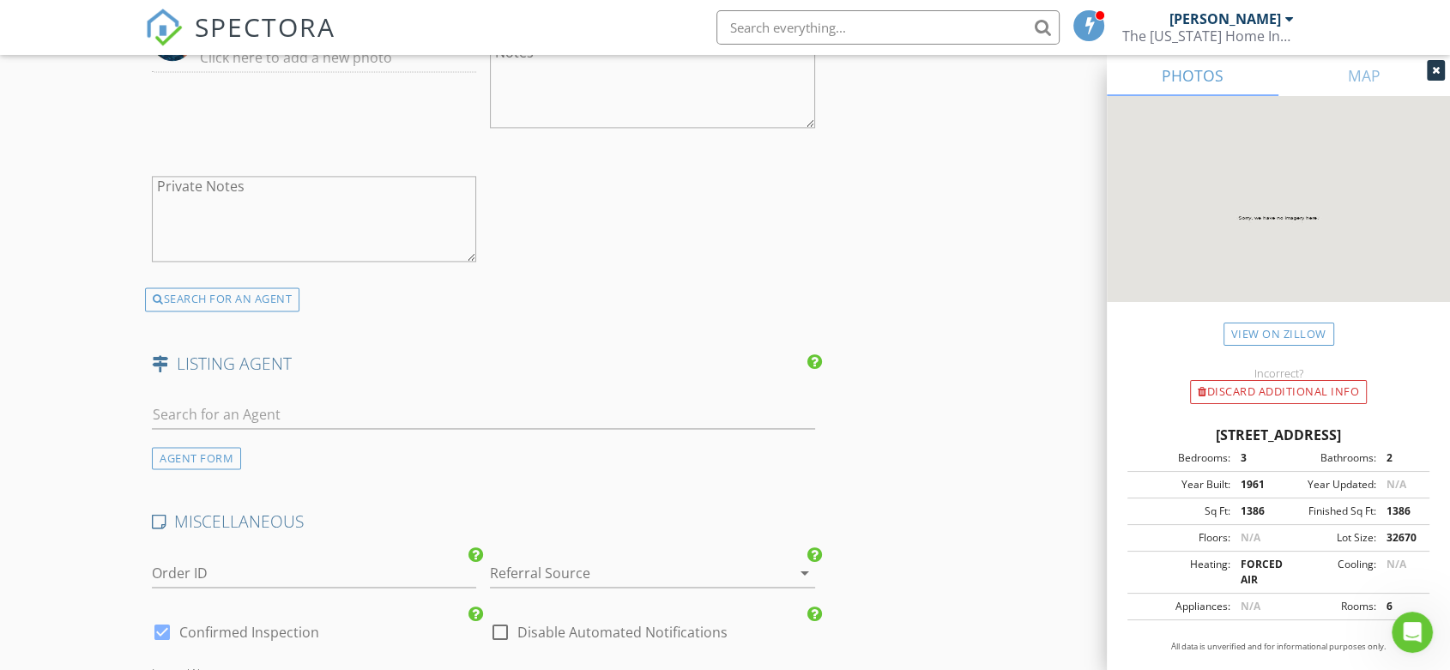
scroll to position [2574, 0]
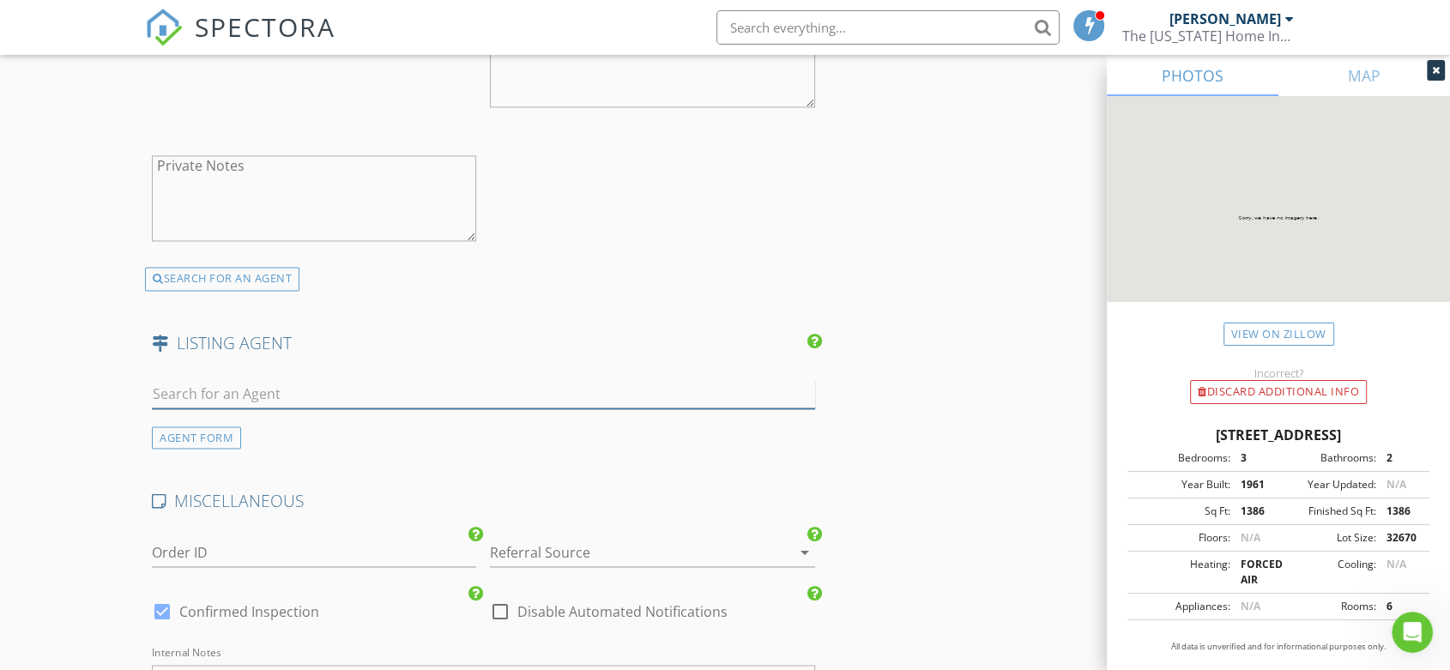
click at [291, 380] on input "text" at bounding box center [483, 394] width 663 height 28
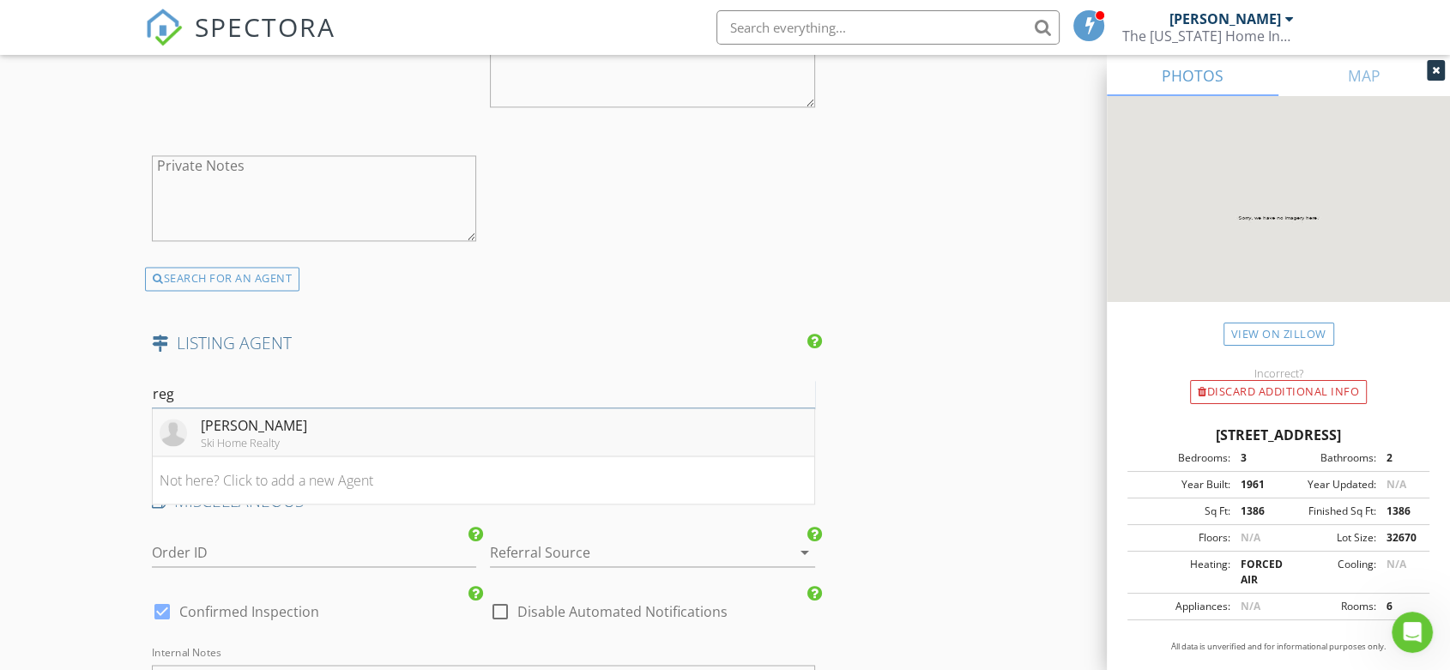
type input "reg"
click at [248, 415] on div "[PERSON_NAME]" at bounding box center [254, 425] width 106 height 21
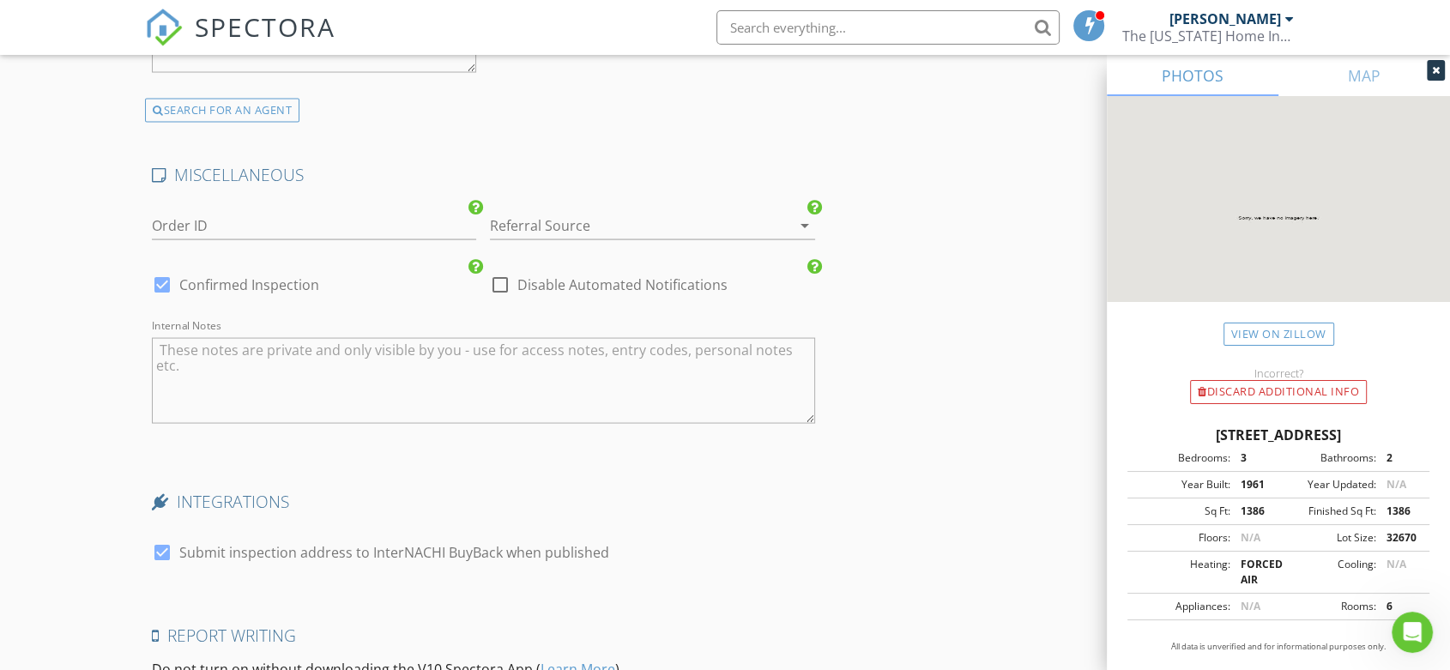
scroll to position [3432, 0]
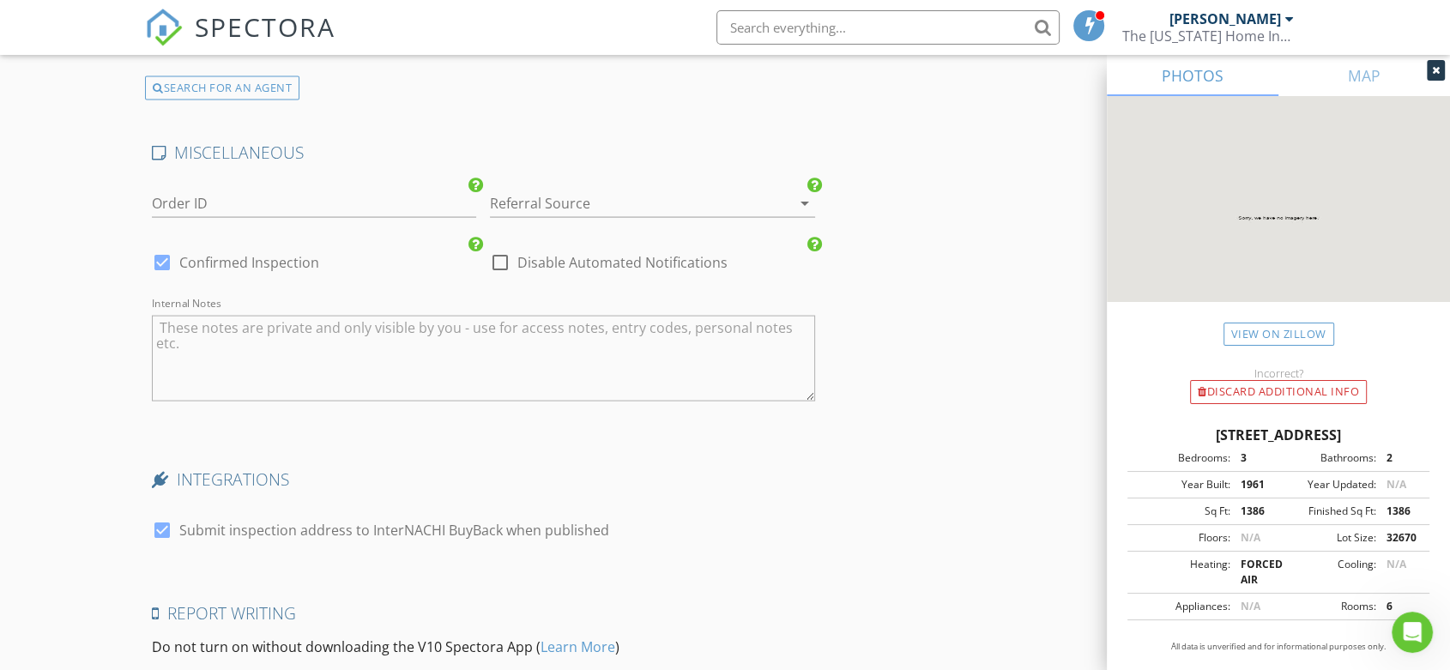
click at [809, 193] on icon "arrow_drop_down" at bounding box center [804, 203] width 21 height 21
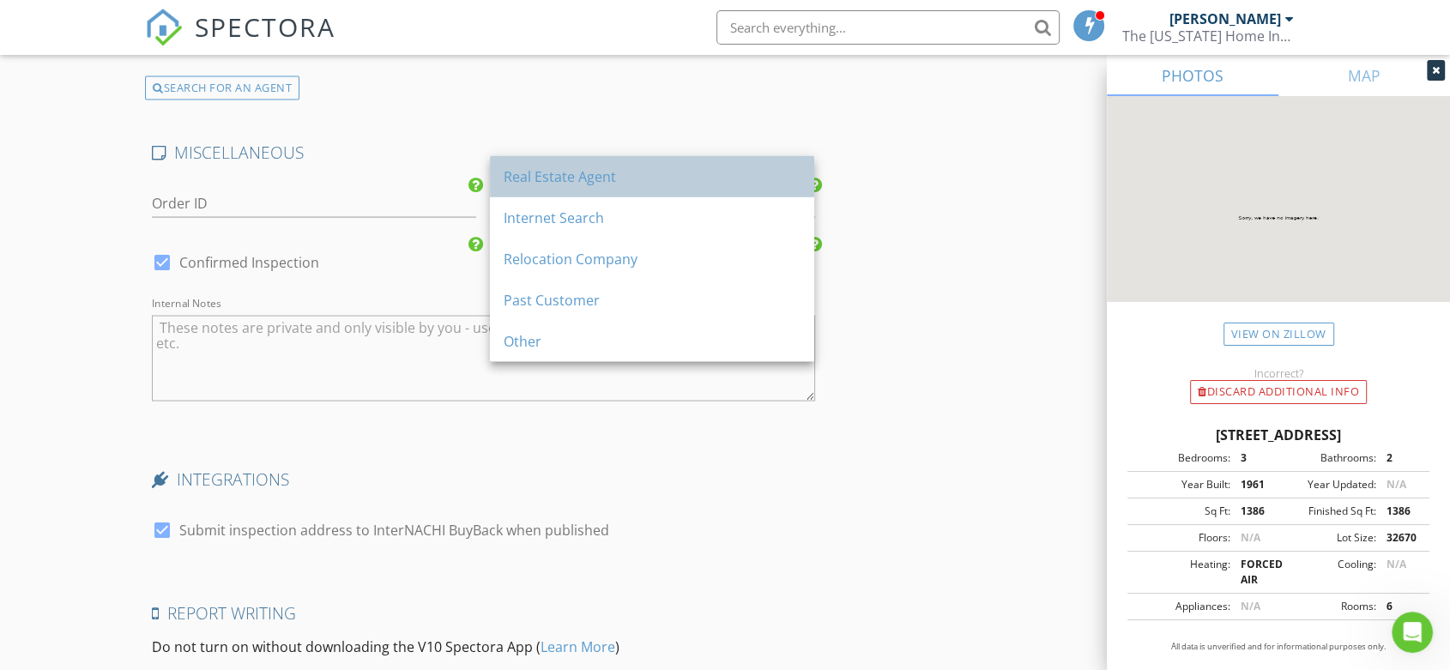
click at [592, 177] on div "Real Estate Agent" at bounding box center [652, 176] width 297 height 21
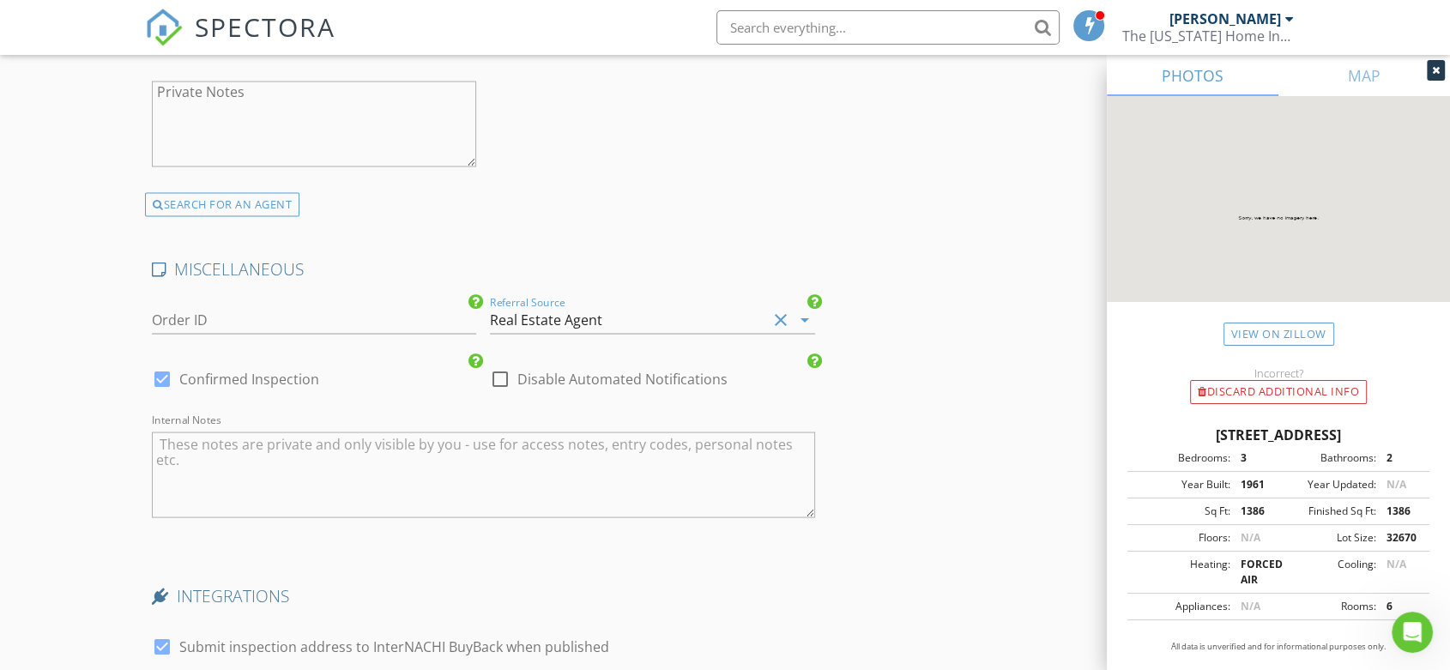
scroll to position [3313, 0]
click at [166, 366] on div at bounding box center [162, 380] width 29 height 29
checkbox input "false"
checkbox input "true"
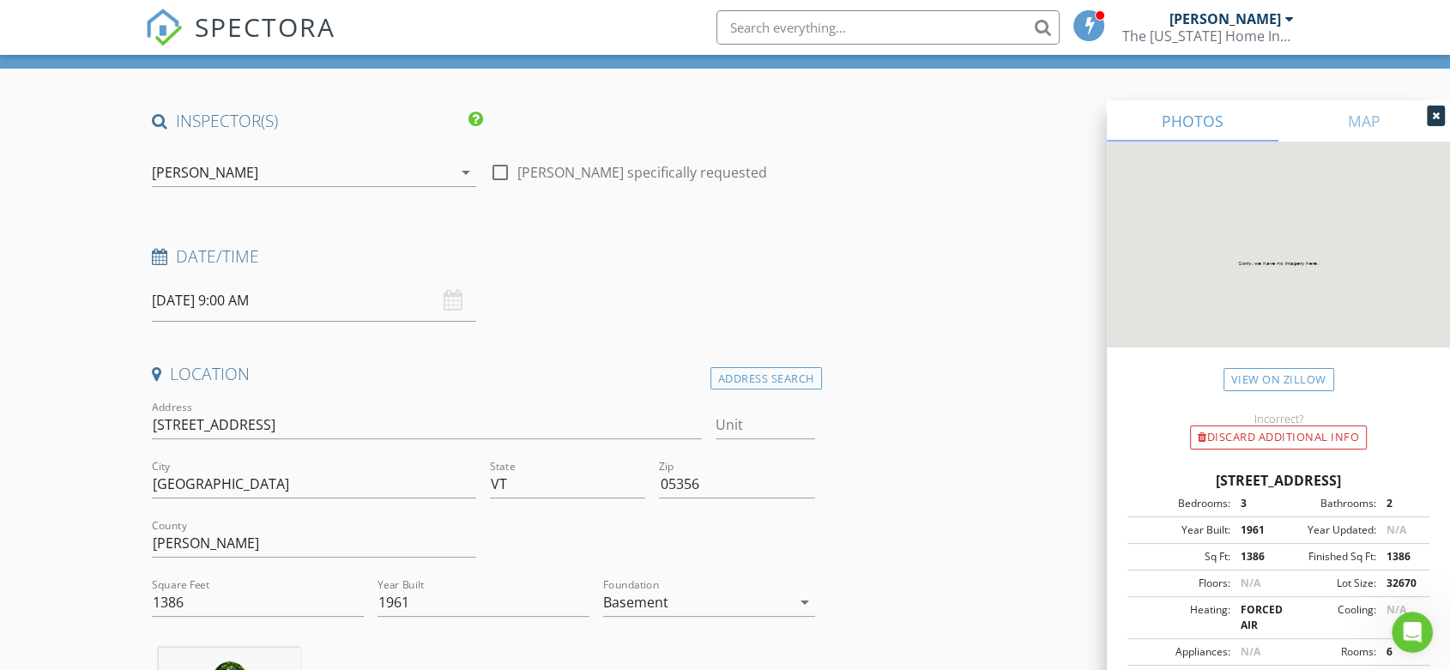
scroll to position [0, 0]
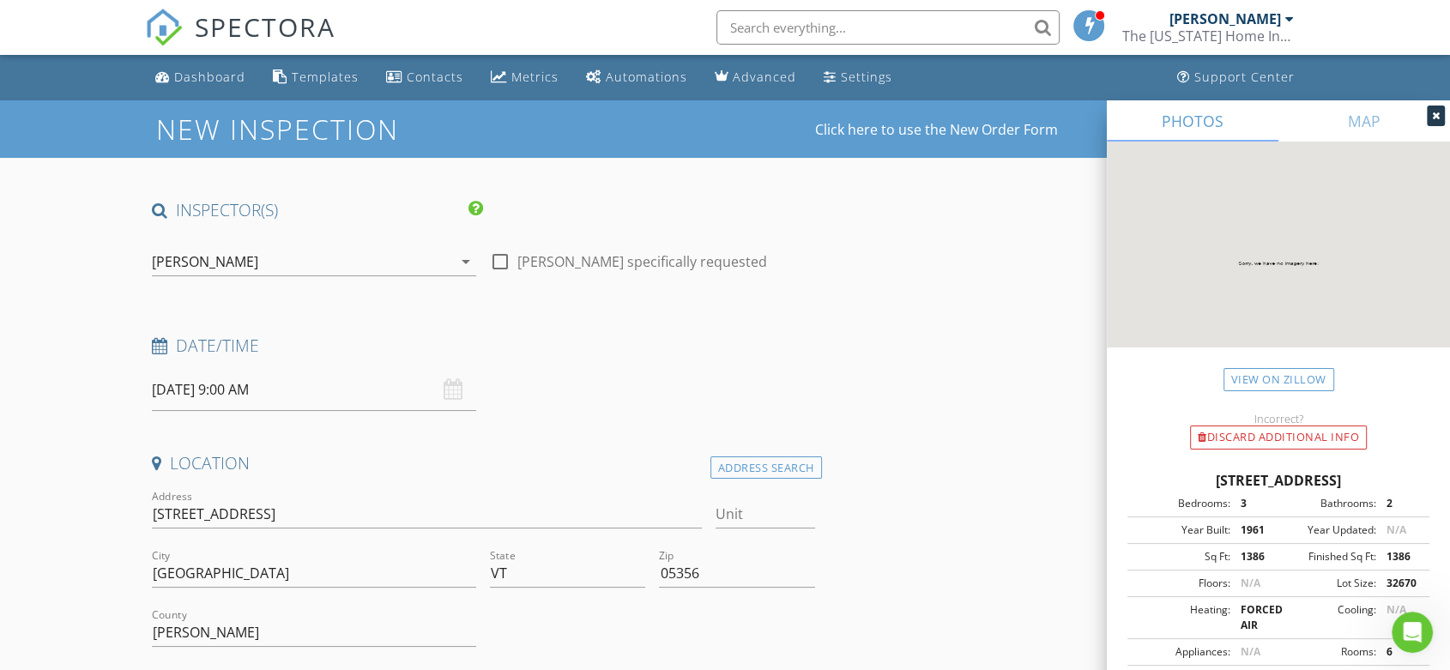
click at [456, 391] on div "08/29/2025 9:00 AM" at bounding box center [314, 390] width 324 height 42
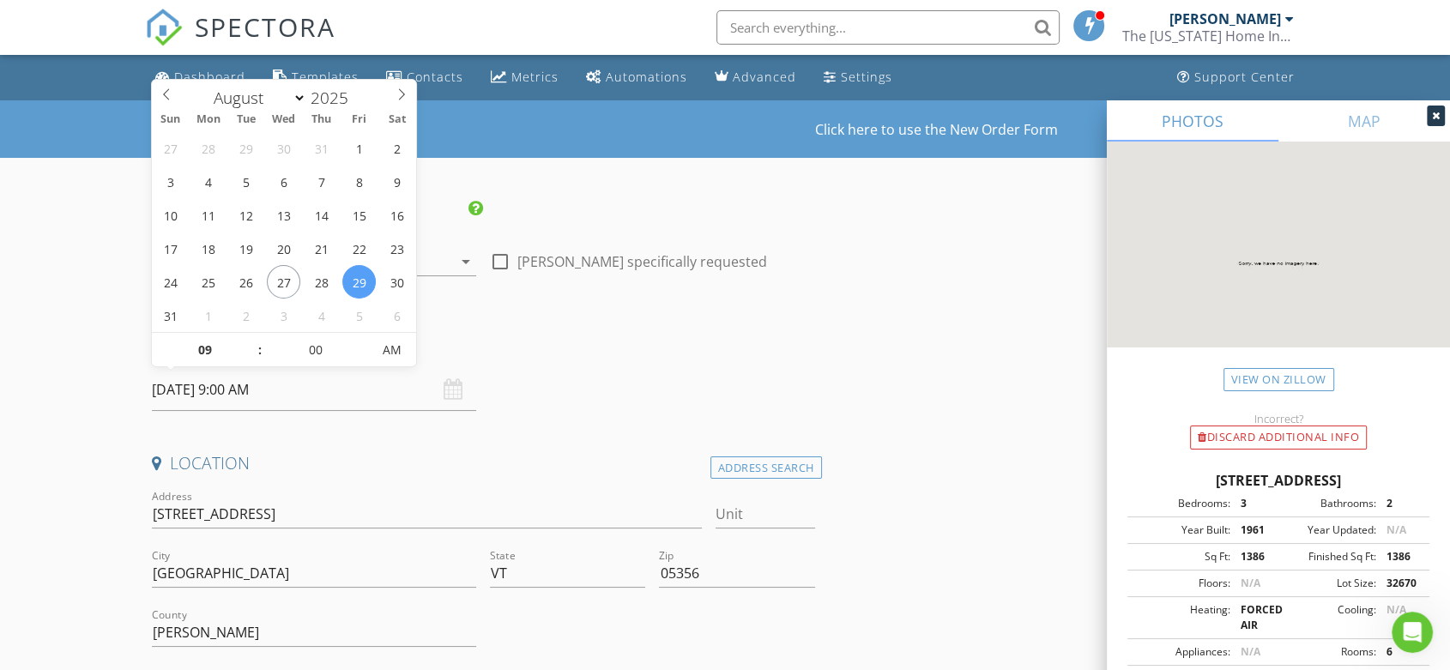
click at [214, 386] on input "08/29/2025 9:00 AM" at bounding box center [314, 390] width 324 height 42
select select "8"
type input "[DATE] 9:00 AM"
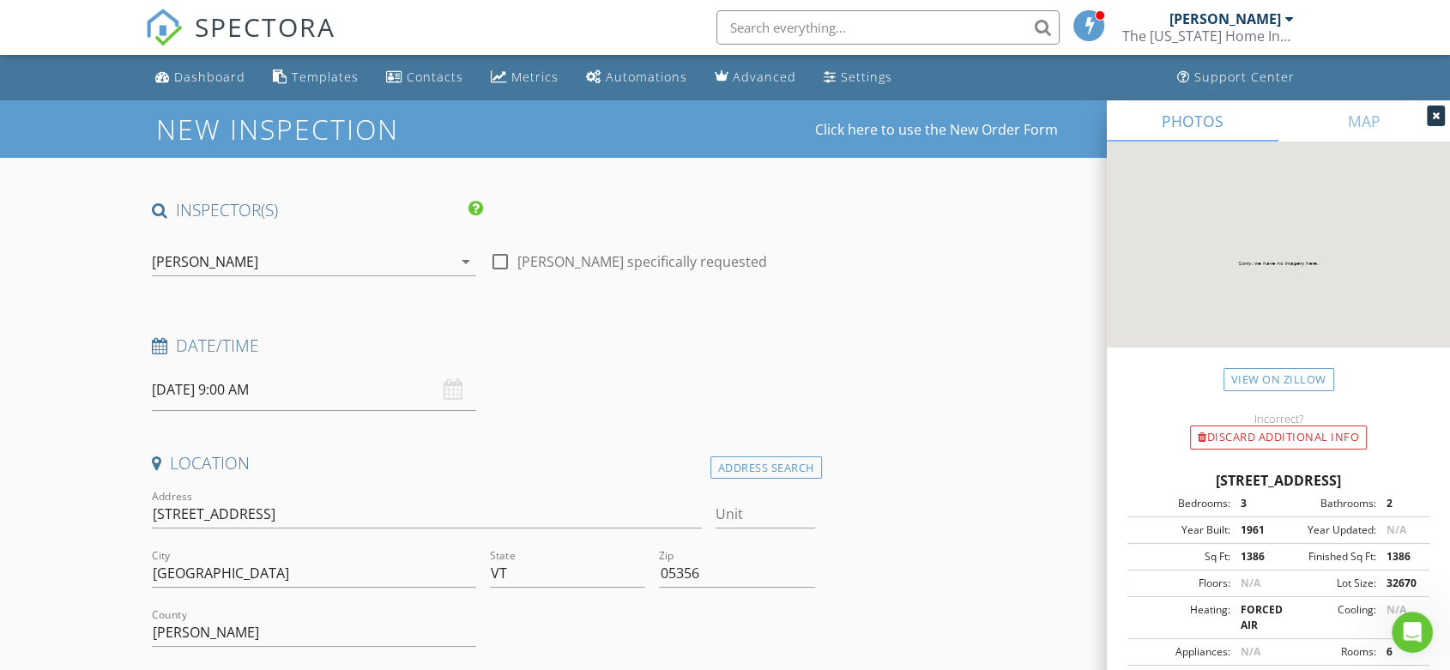
click at [594, 382] on div "Date/Time 09/03/2025 9:00 AM" at bounding box center [483, 373] width 677 height 76
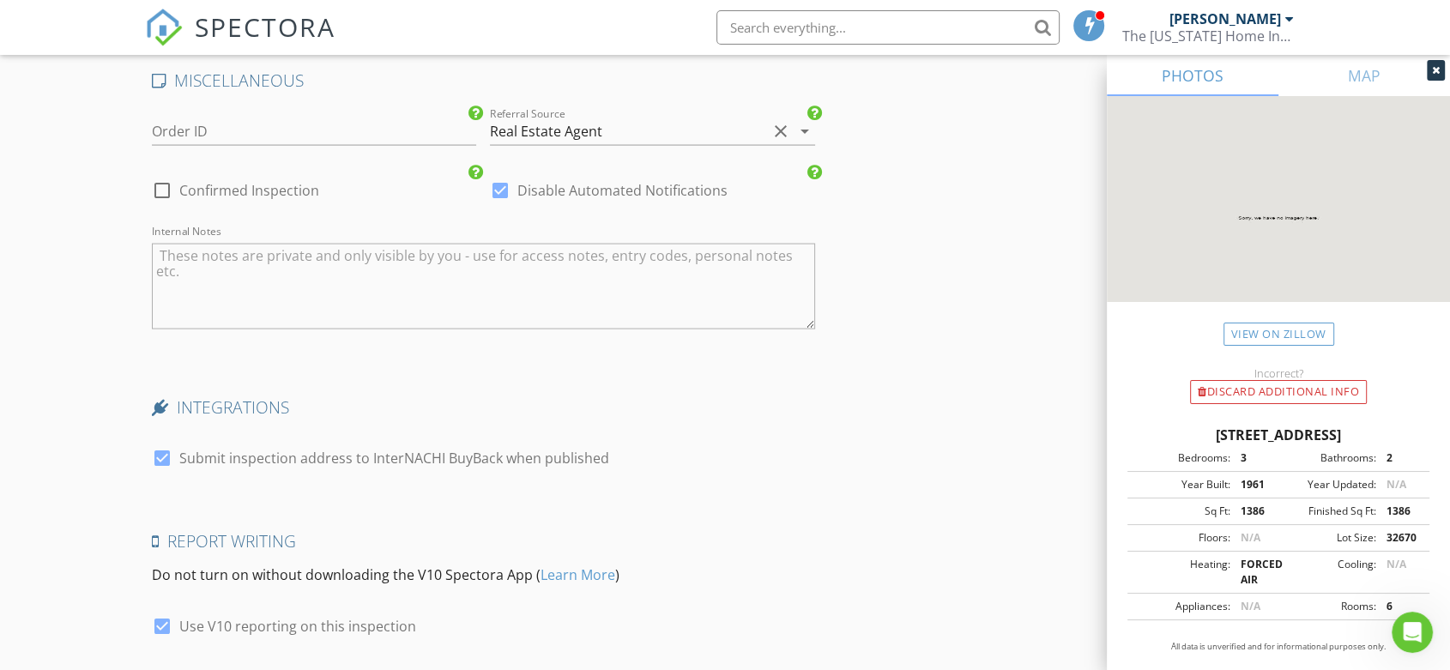
scroll to position [3599, 0]
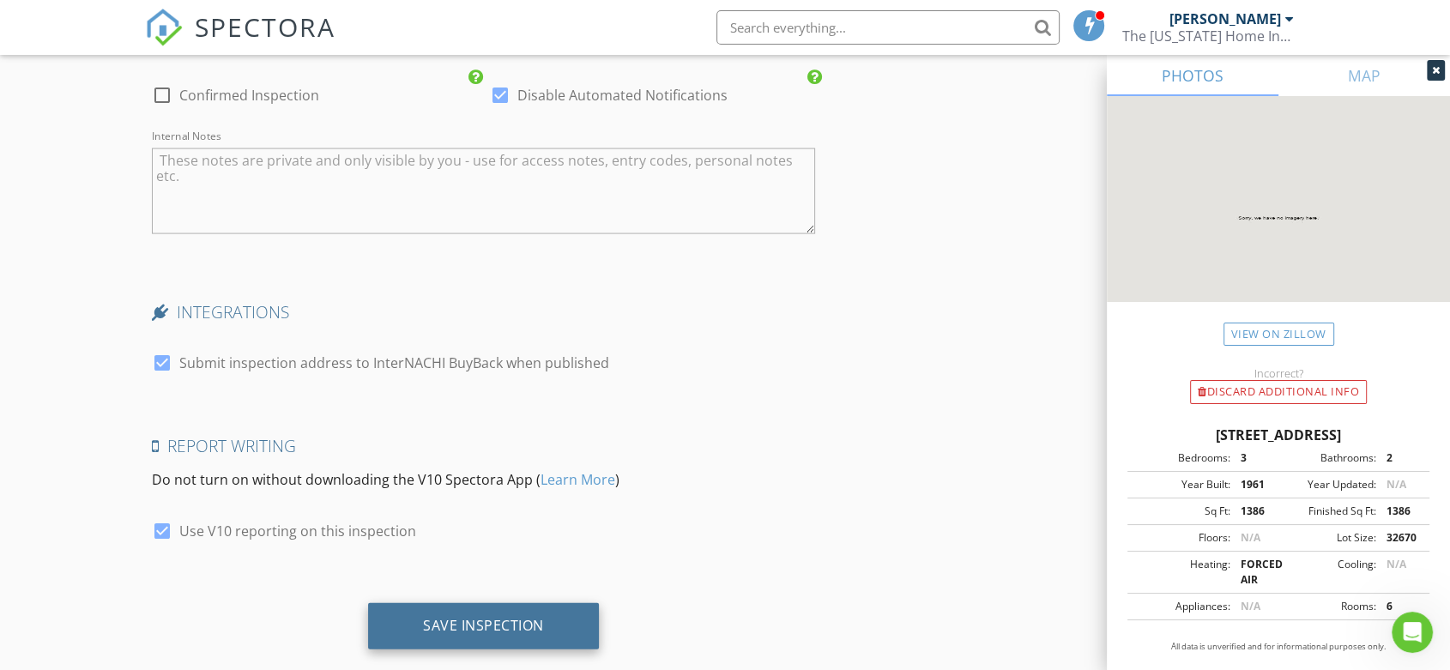
click at [459, 617] on div "Save Inspection" at bounding box center [483, 625] width 121 height 17
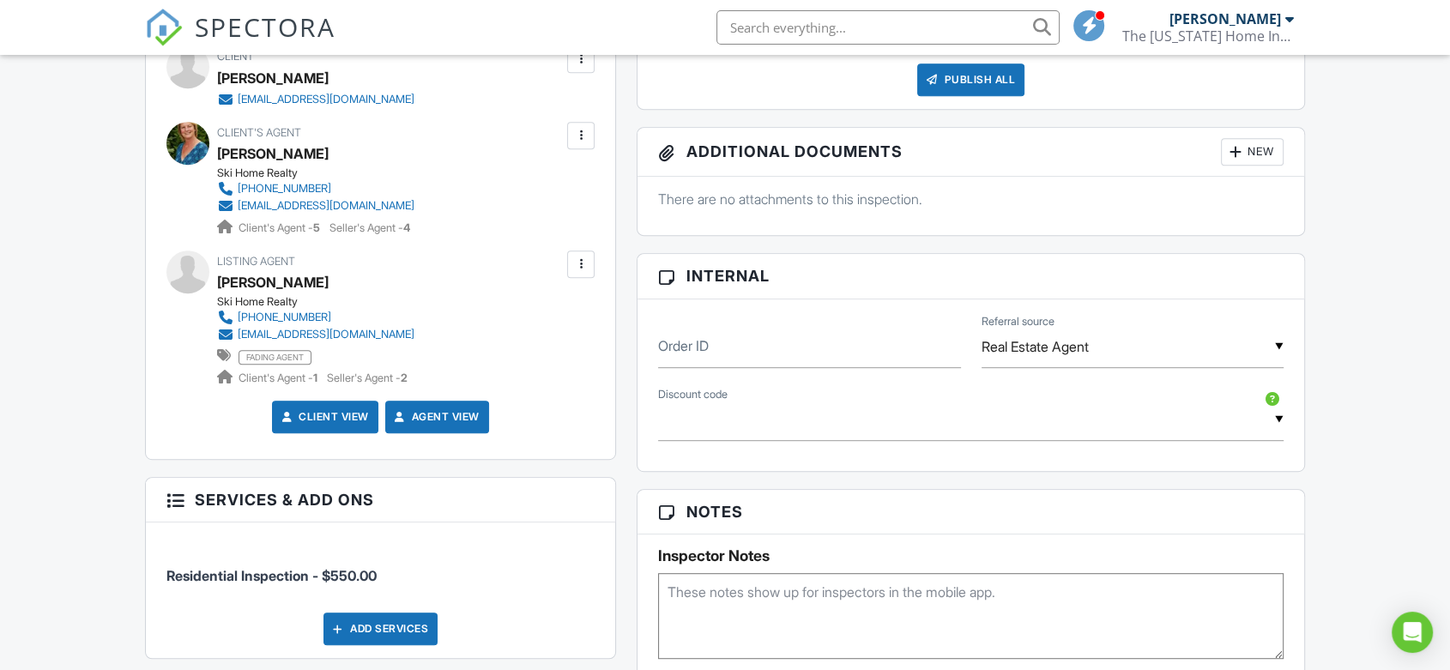
scroll to position [858, 0]
